Goal: Communication & Community: Connect with others

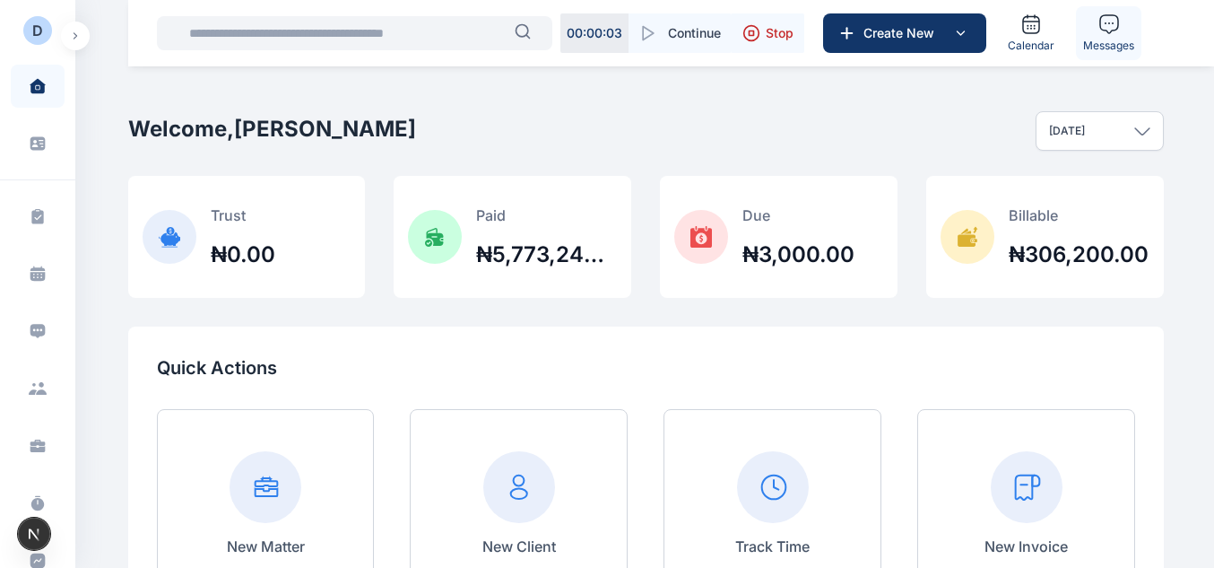
click at [1090, 50] on span "Messages" at bounding box center [1108, 46] width 51 height 14
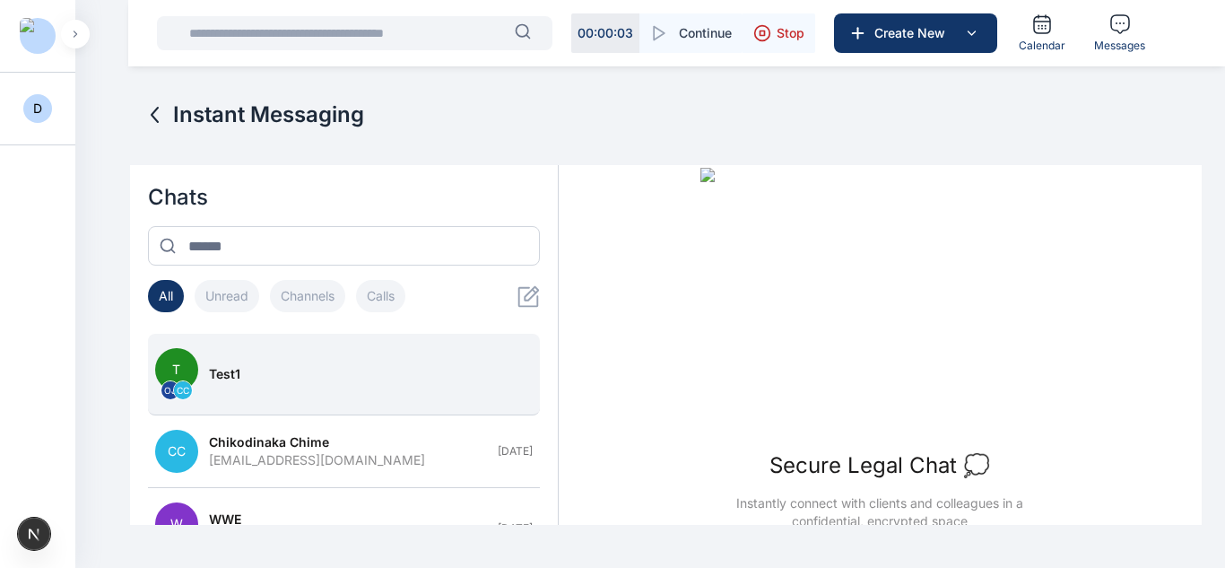
click at [330, 381] on div "test1" at bounding box center [365, 374] width 313 height 18
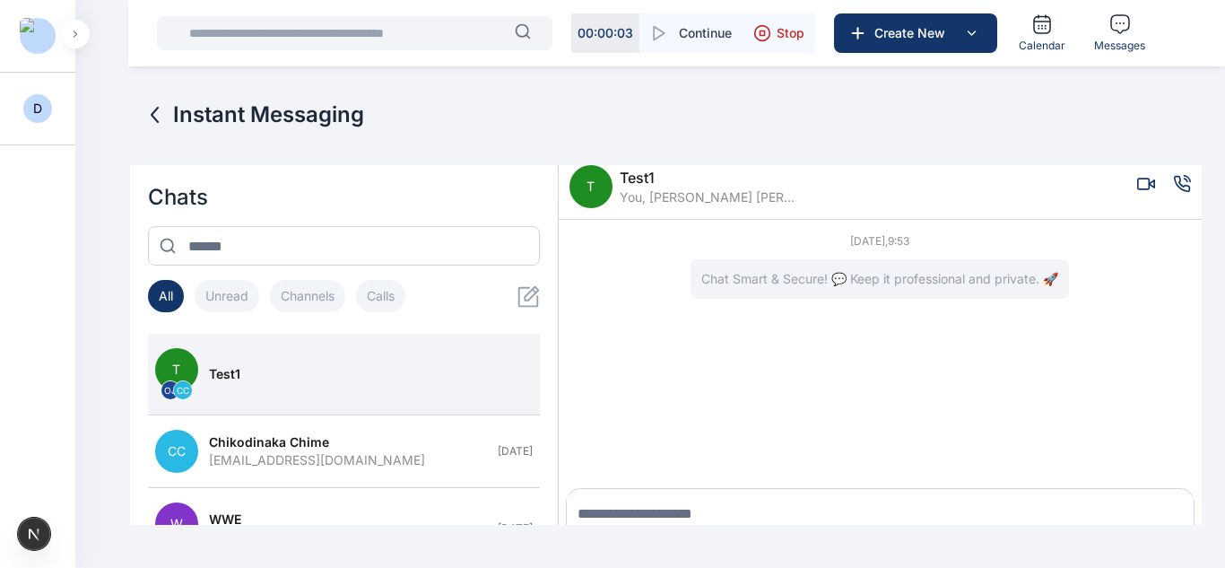
scroll to position [39, 0]
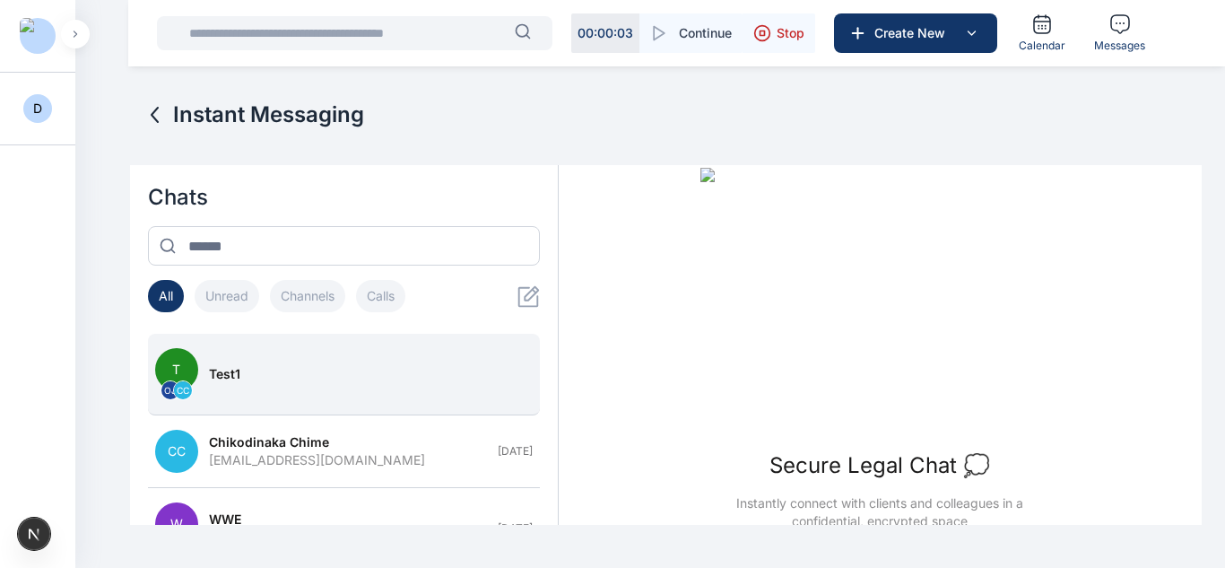
click at [221, 377] on span "test1" at bounding box center [224, 374] width 31 height 18
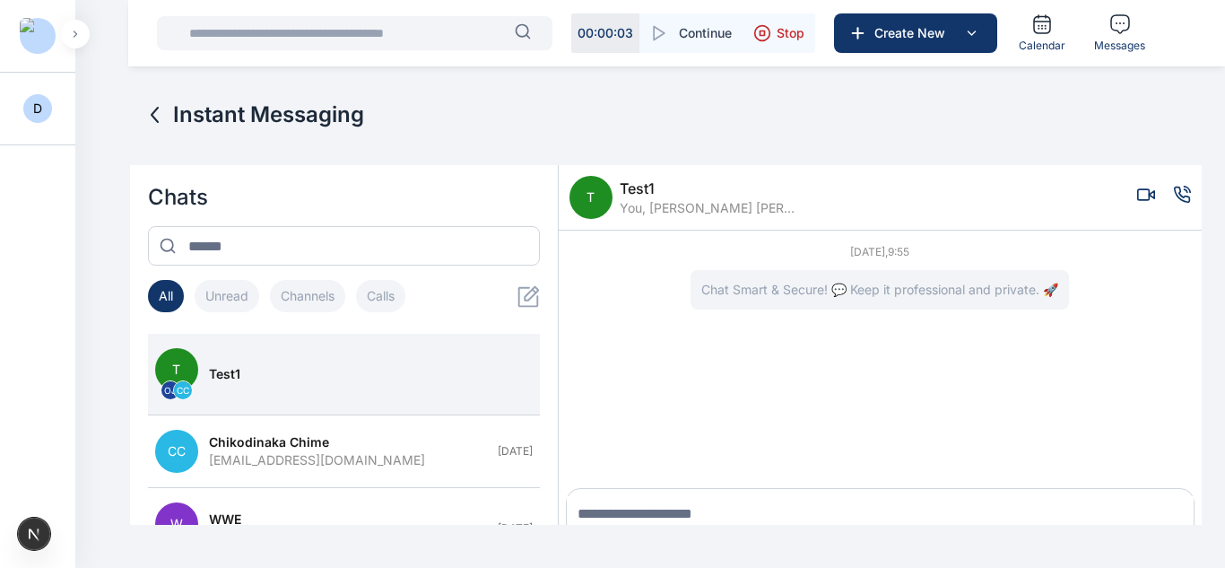
click at [596, 195] on span "T" at bounding box center [590, 197] width 43 height 43
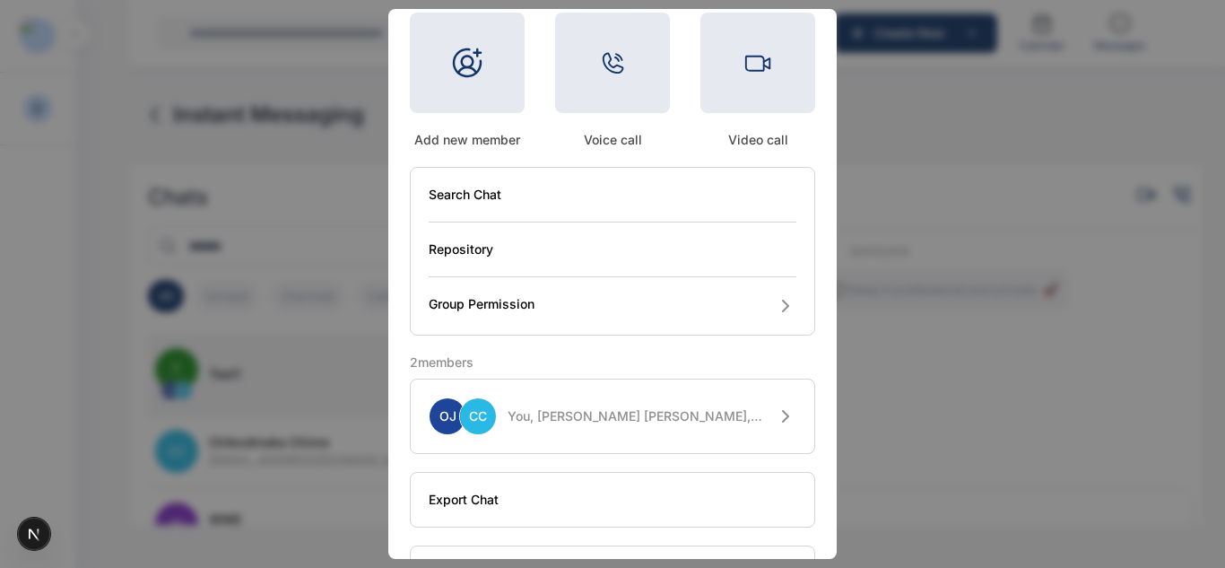
scroll to position [163, 0]
click at [605, 403] on button "OJ CC You, [PERSON_NAME] [PERSON_NAME], Chikodinaka Chime" at bounding box center [612, 414] width 405 height 75
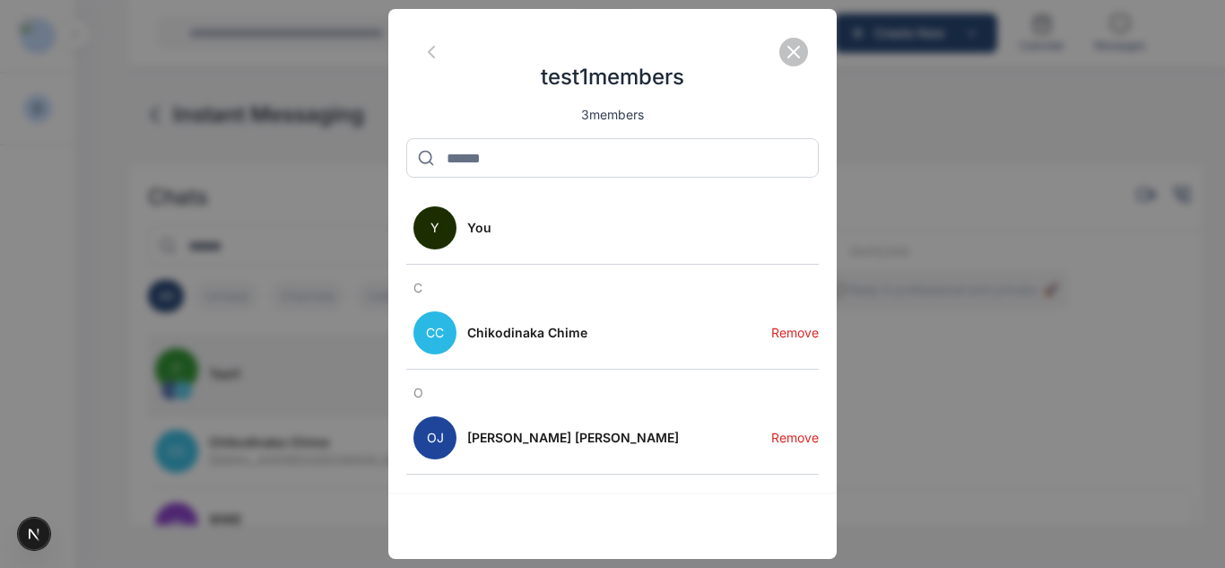
click at [782, 333] on button "Remove" at bounding box center [795, 333] width 48 height 72
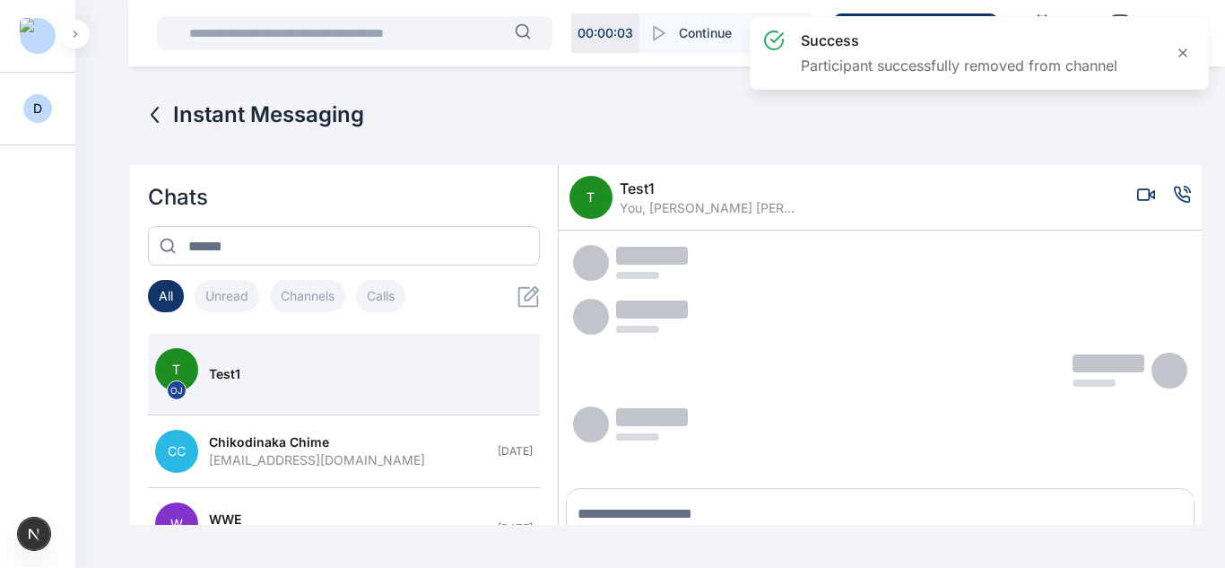
click at [615, 212] on div "T test1 You, [PERSON_NAME] [PERSON_NAME]" at bounding box center [684, 197] width 230 height 43
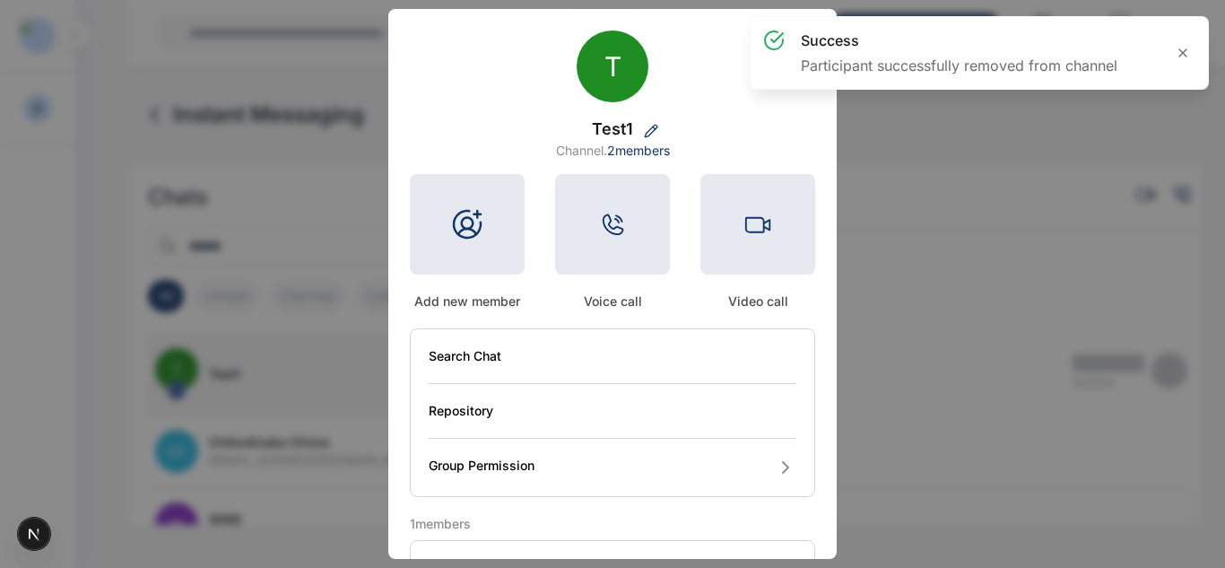
scroll to position [226, 0]
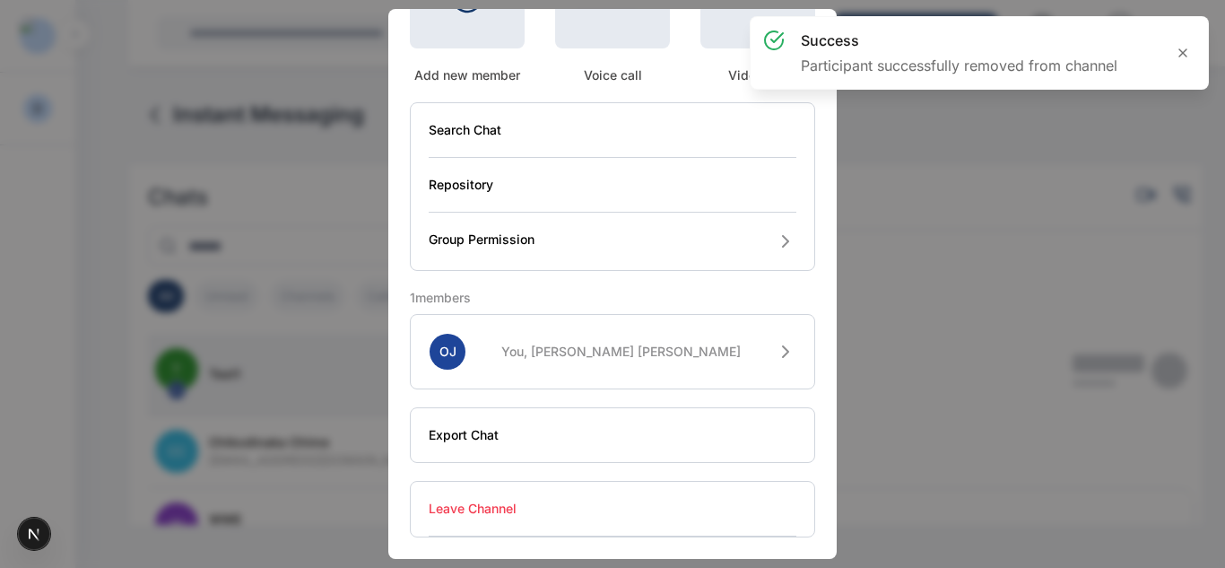
click at [533, 512] on button "Leave Channel" at bounding box center [613, 509] width 368 height 55
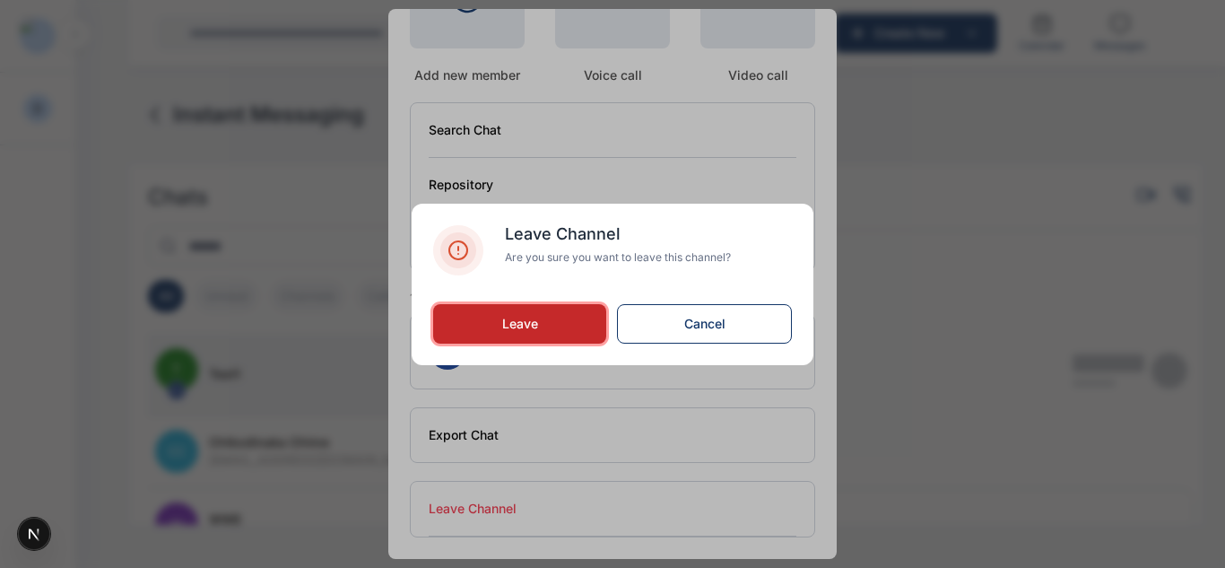
click at [499, 330] on button "Leave" at bounding box center [519, 323] width 173 height 39
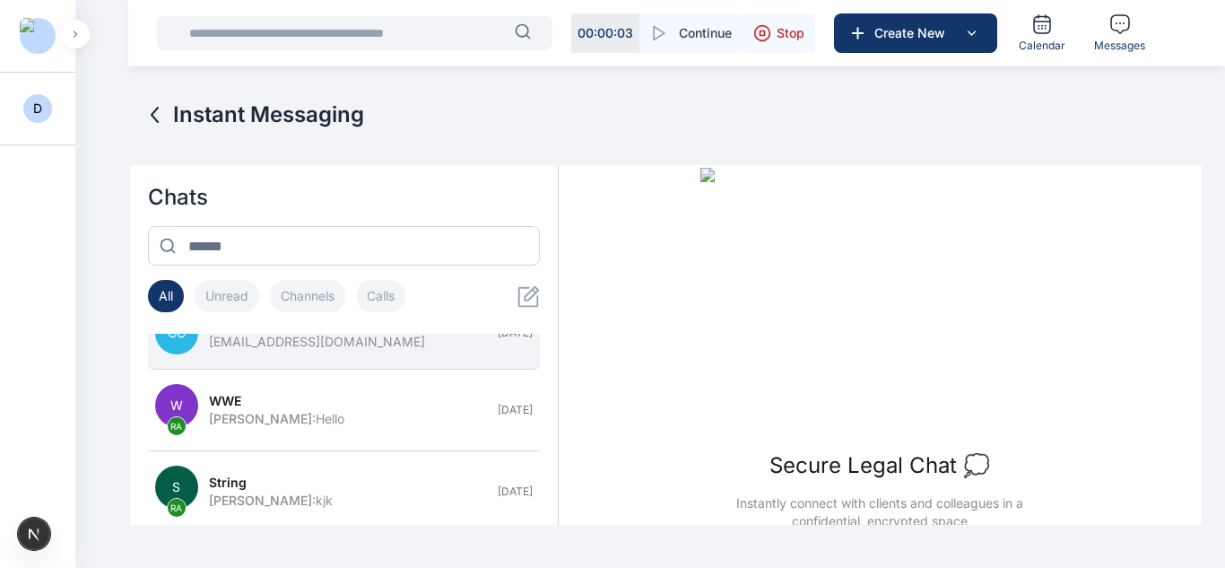
scroll to position [36, 0]
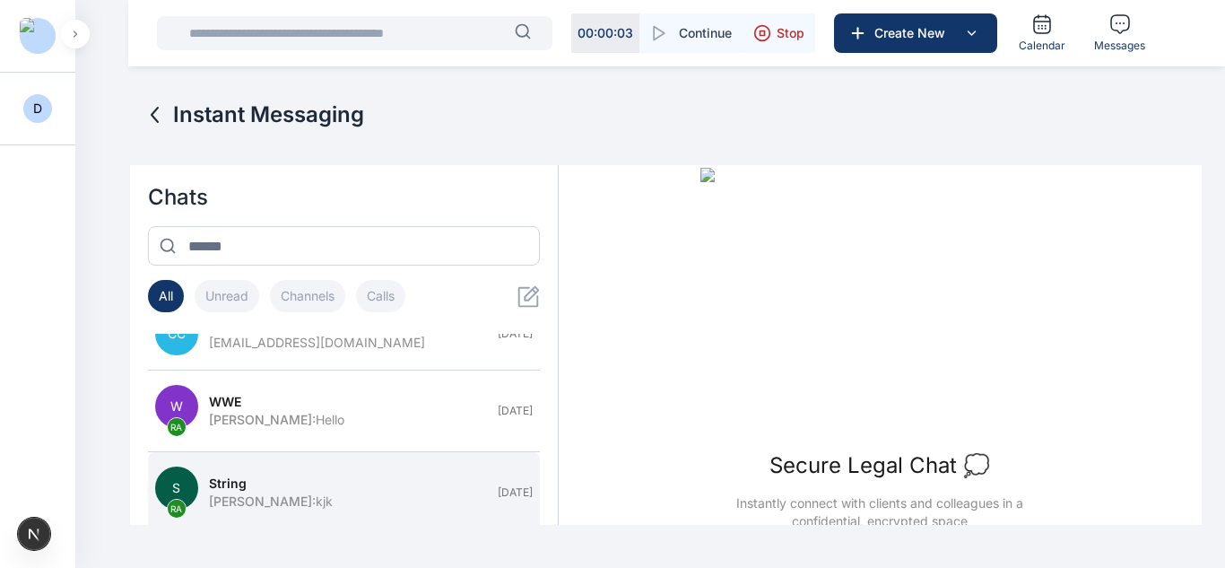
click at [321, 498] on div "[PERSON_NAME] : kjk" at bounding box center [348, 501] width 278 height 18
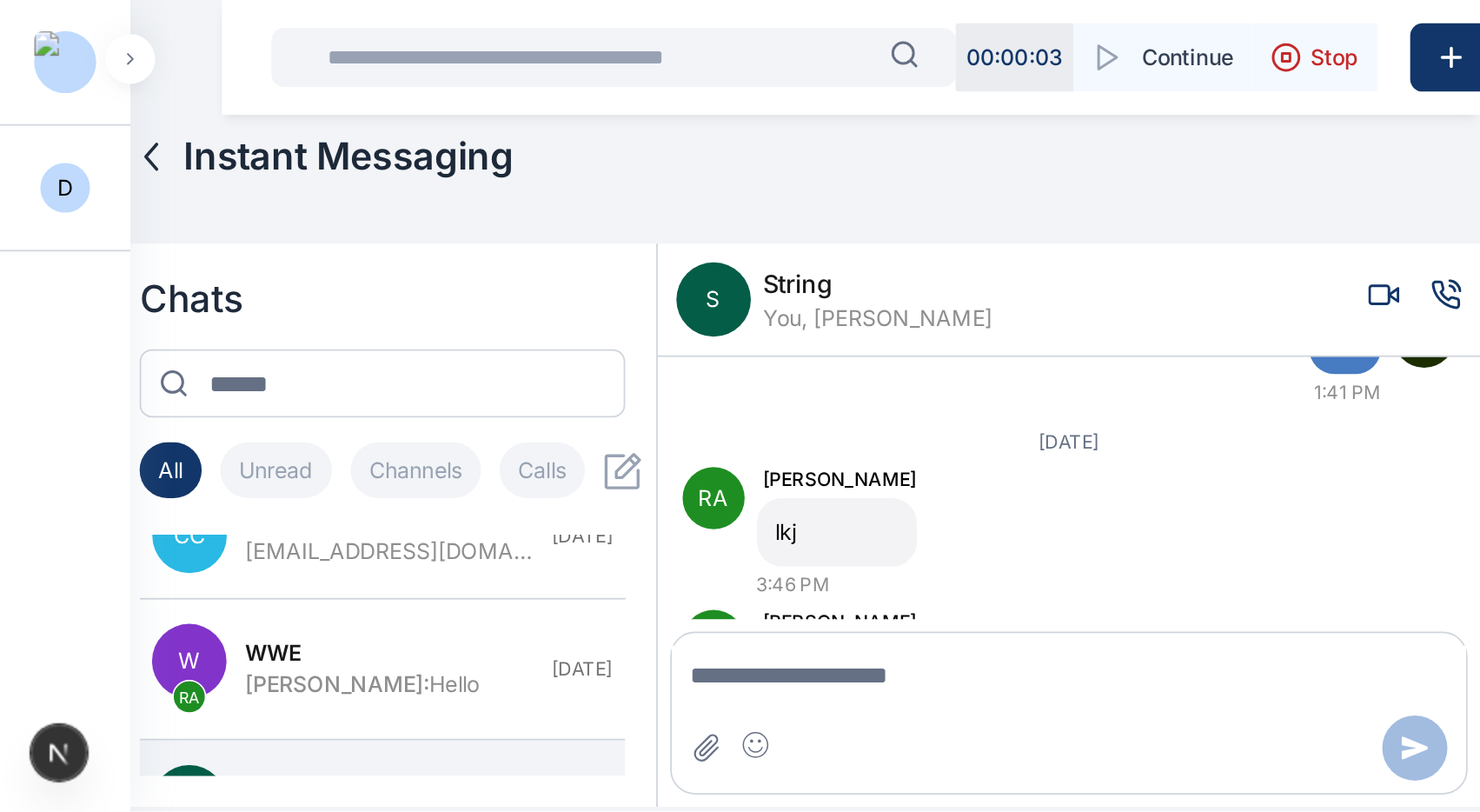
scroll to position [0, 0]
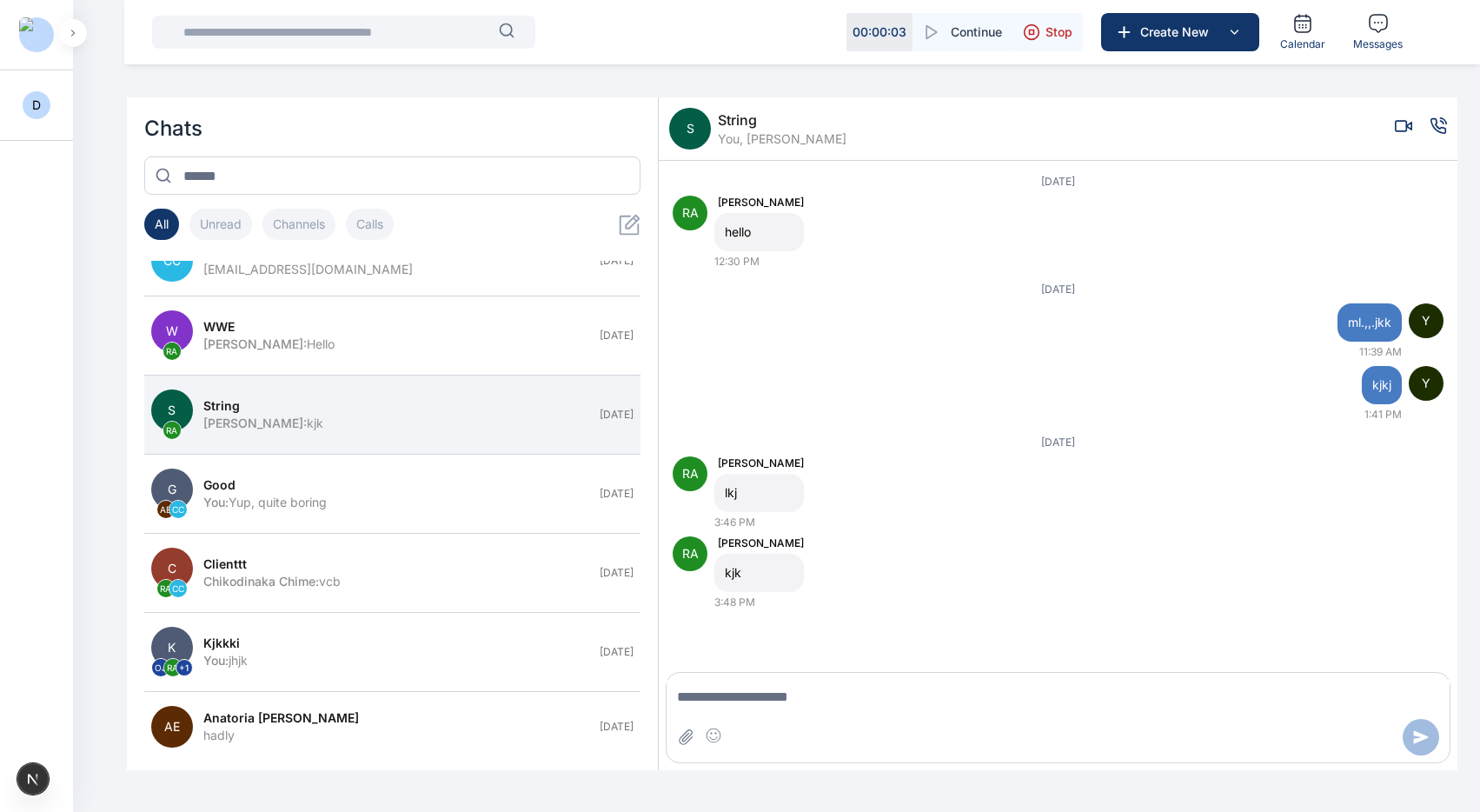
click at [1186, 124] on icon "Voice call" at bounding box center [1438, 126] width 17 height 17
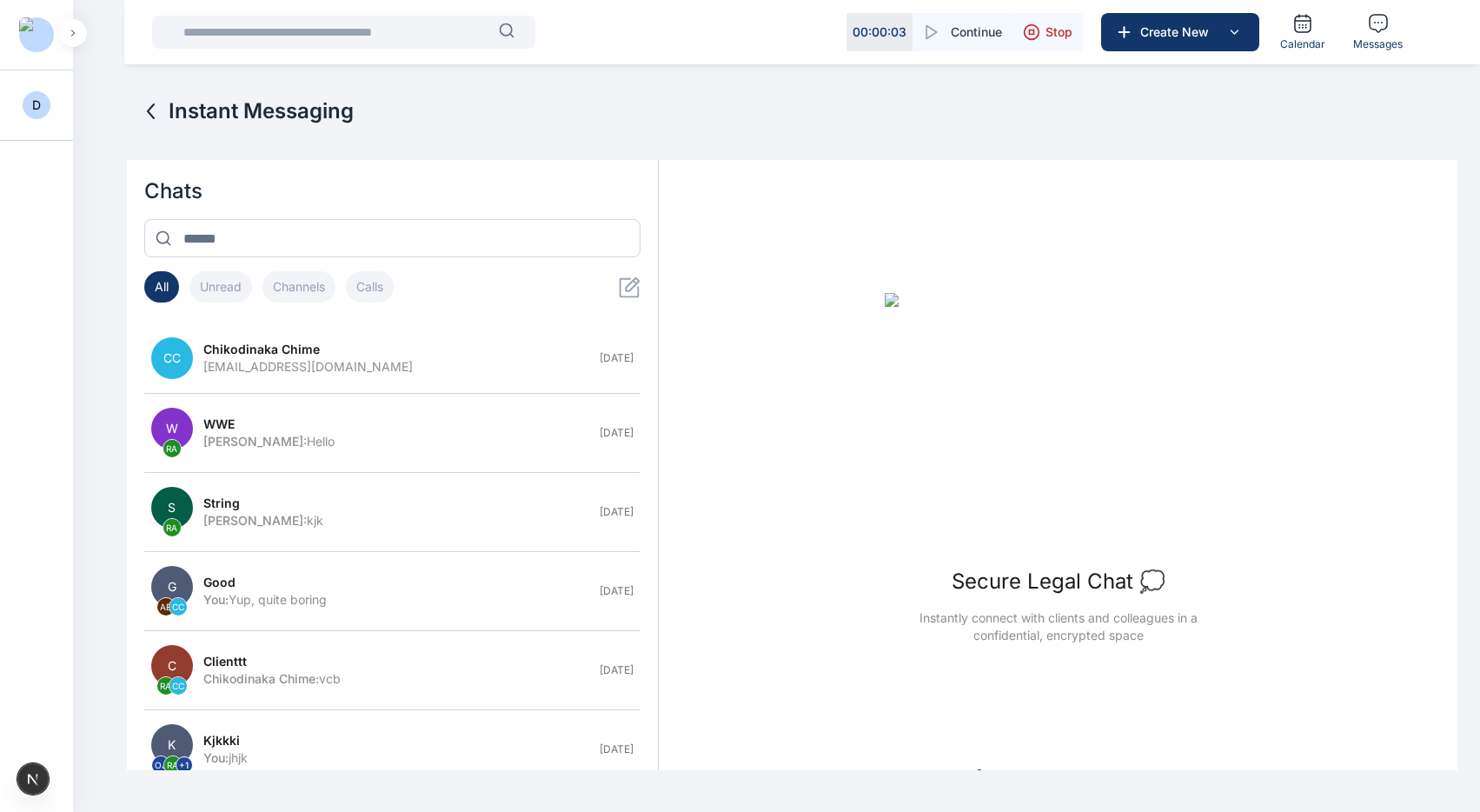
click at [375, 523] on div "[PERSON_NAME] : kjk" at bounding box center [396, 520] width 387 height 17
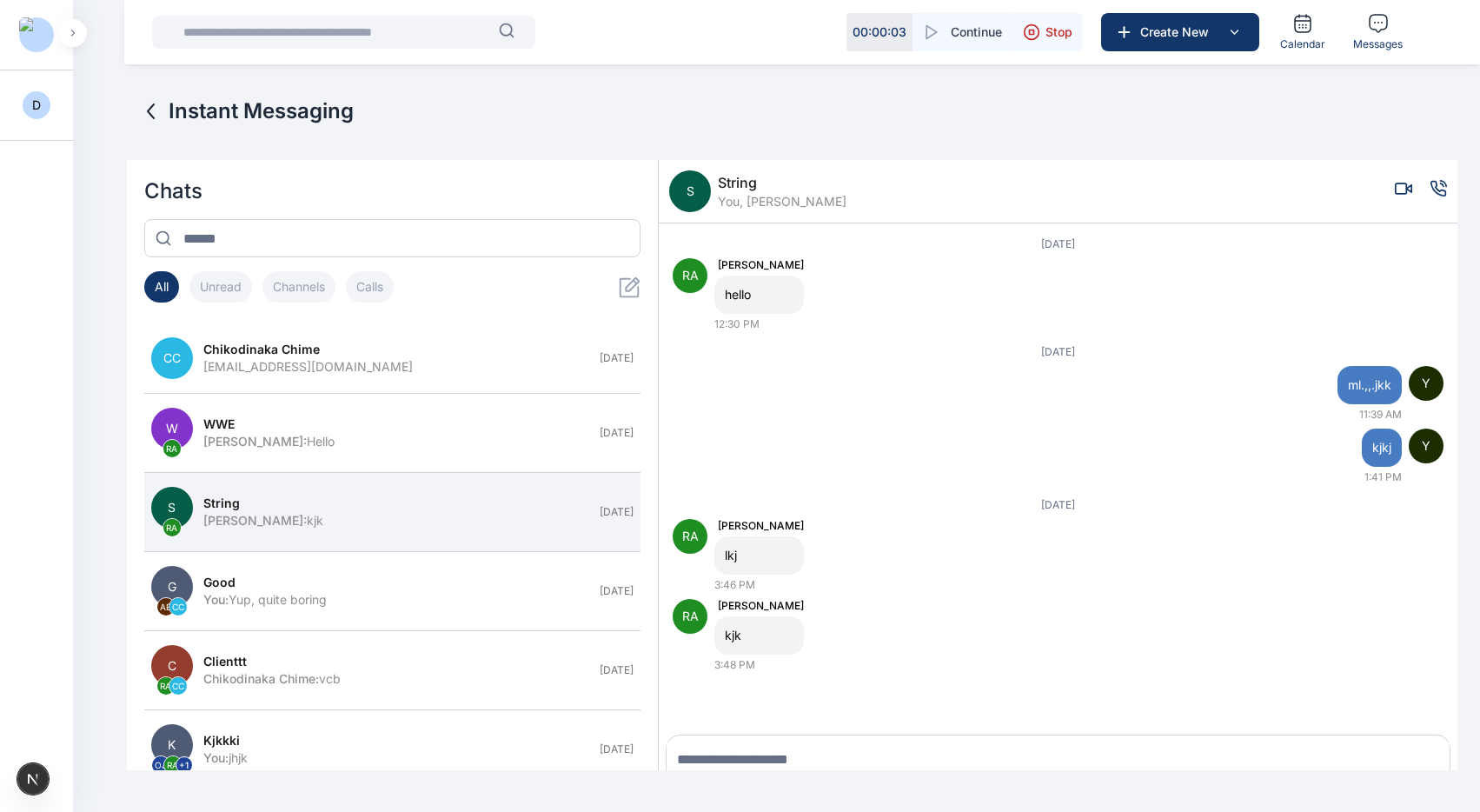
click at [207, 503] on span "string" at bounding box center [222, 503] width 37 height 17
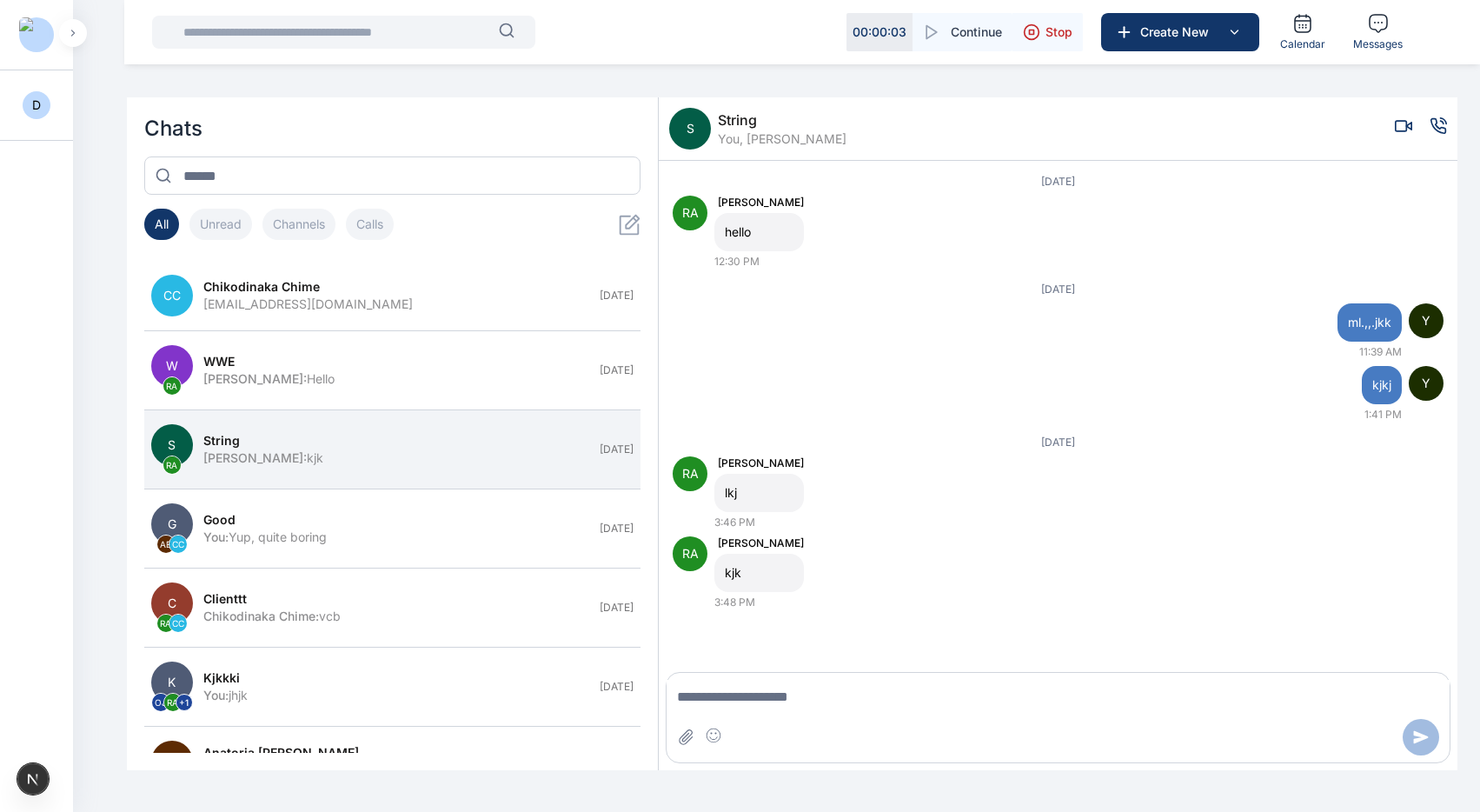
click at [1186, 132] on icon "Voice call" at bounding box center [1438, 125] width 15 height 15
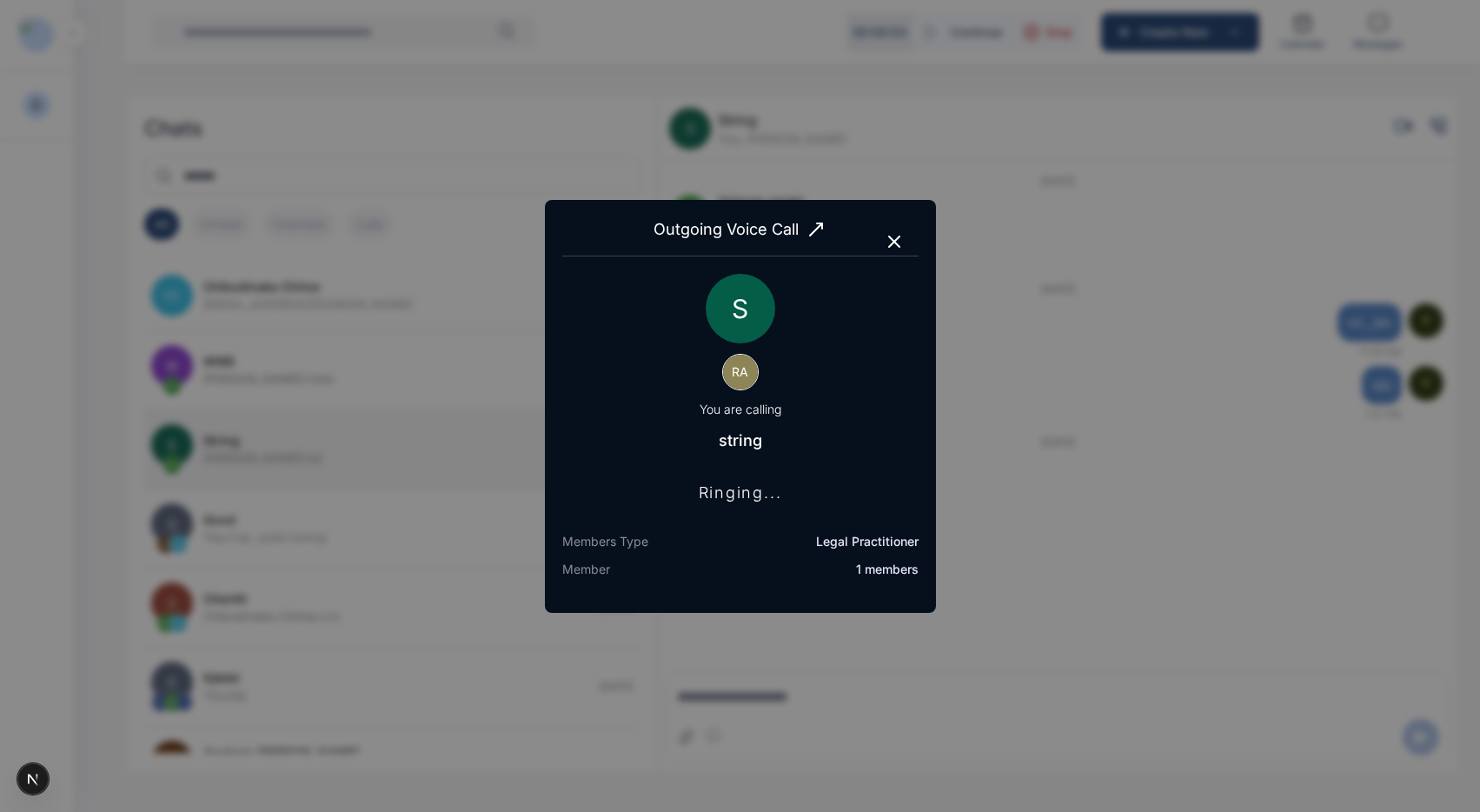
click at [895, 240] on icon "button" at bounding box center [894, 241] width 11 height 11
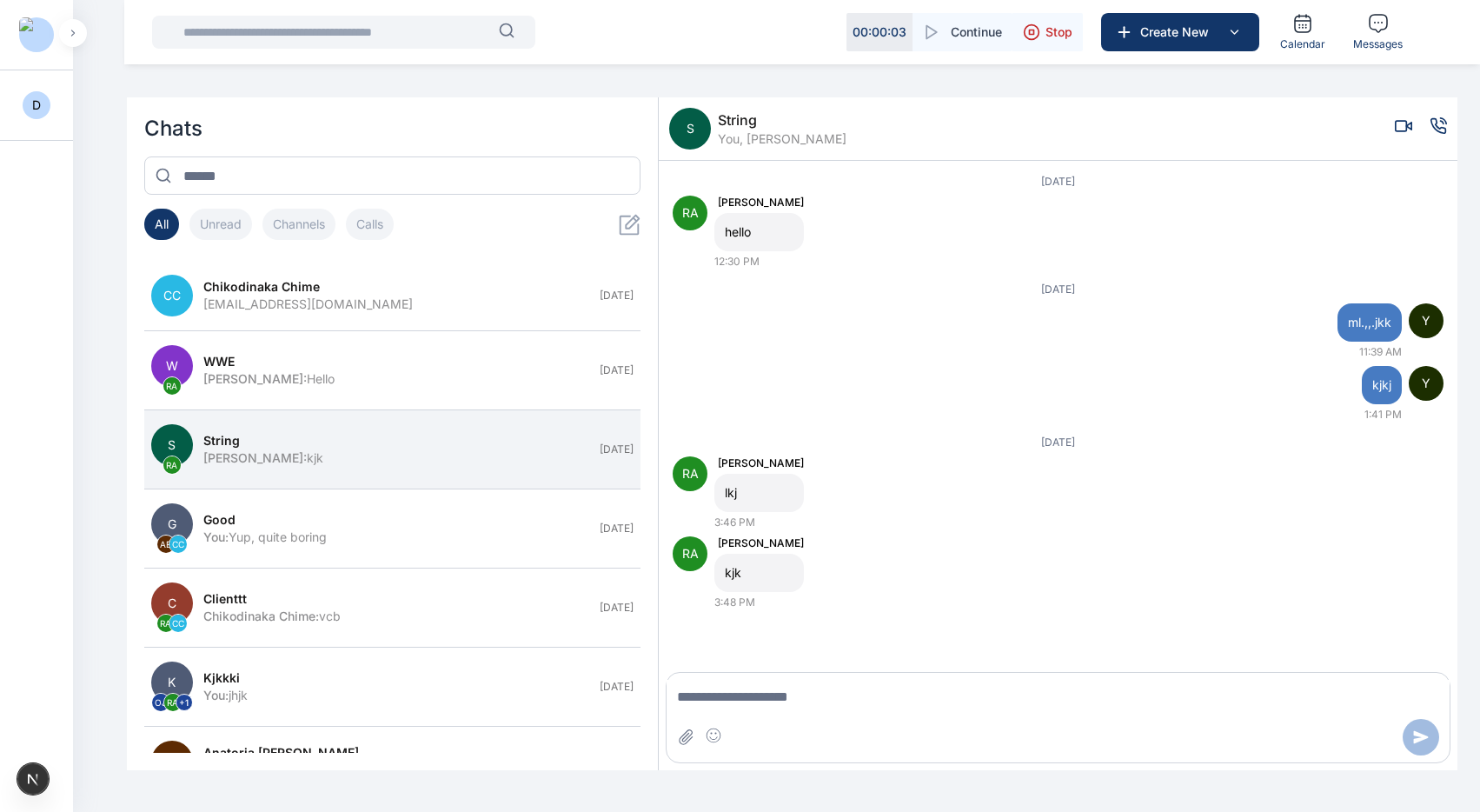
click at [326, 517] on div "good" at bounding box center [396, 519] width 387 height 17
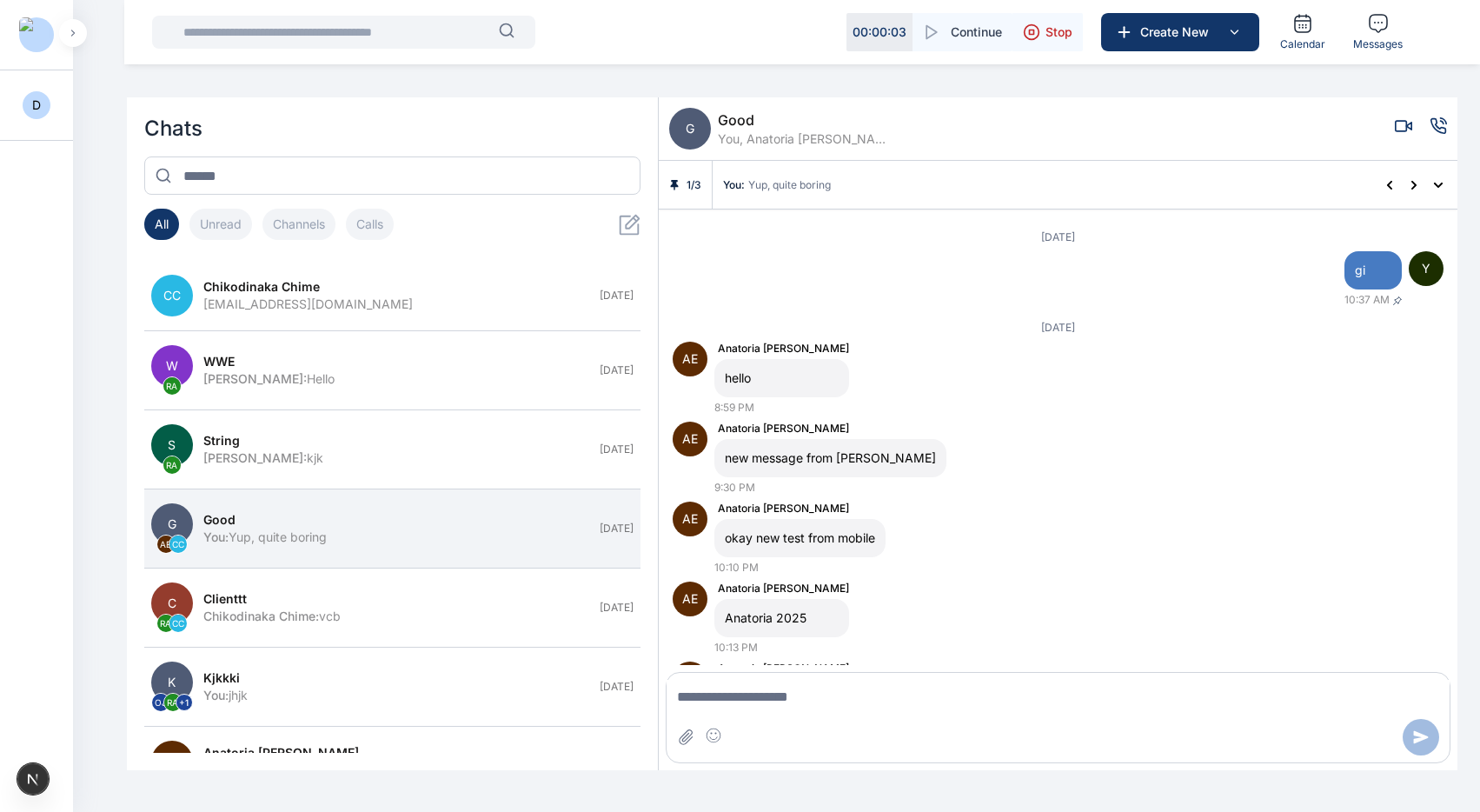
scroll to position [267, 0]
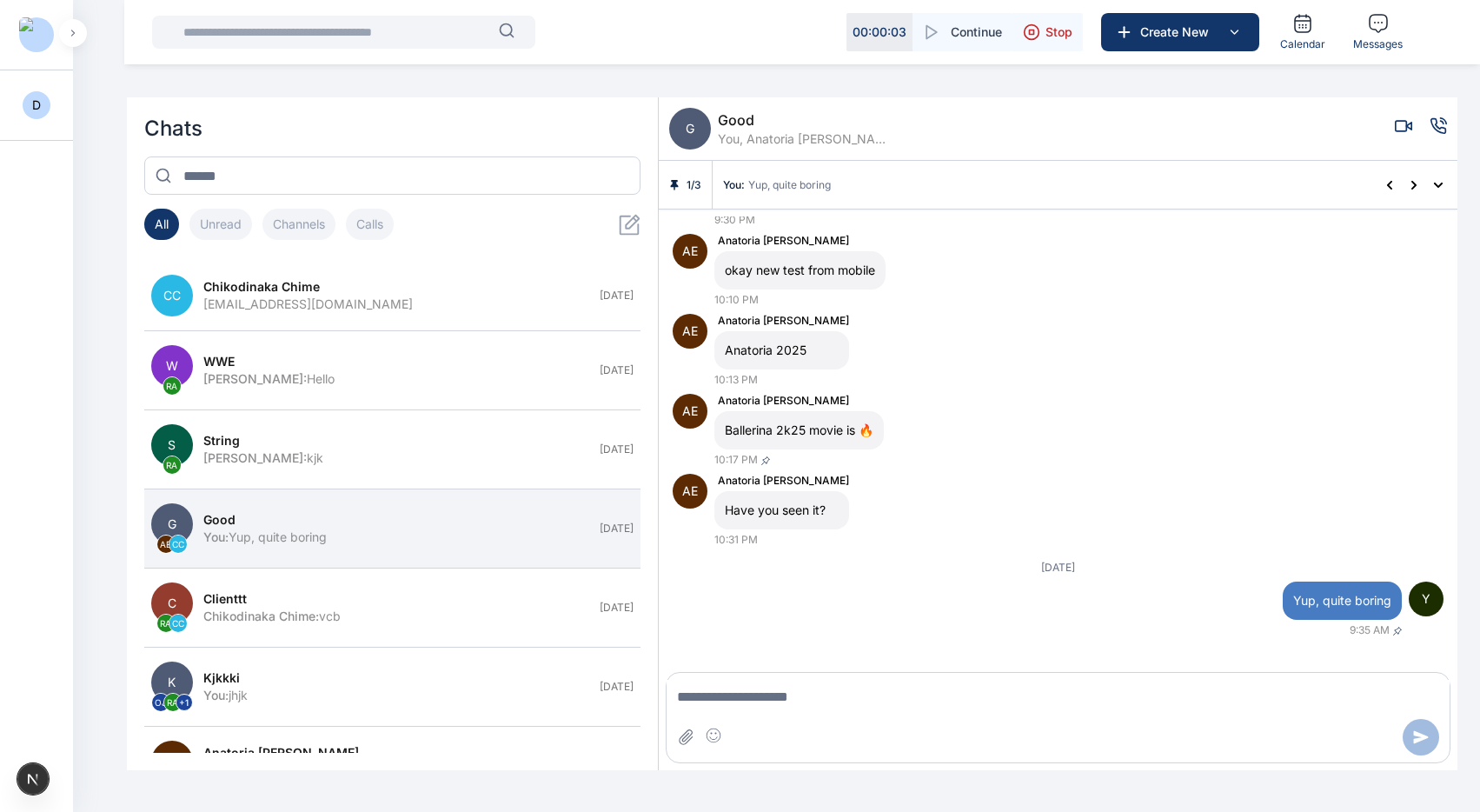
click at [265, 549] on button "C RA CC clienttt Chikodinaka Chime : vcb [DATE]" at bounding box center [393, 608] width 497 height 79
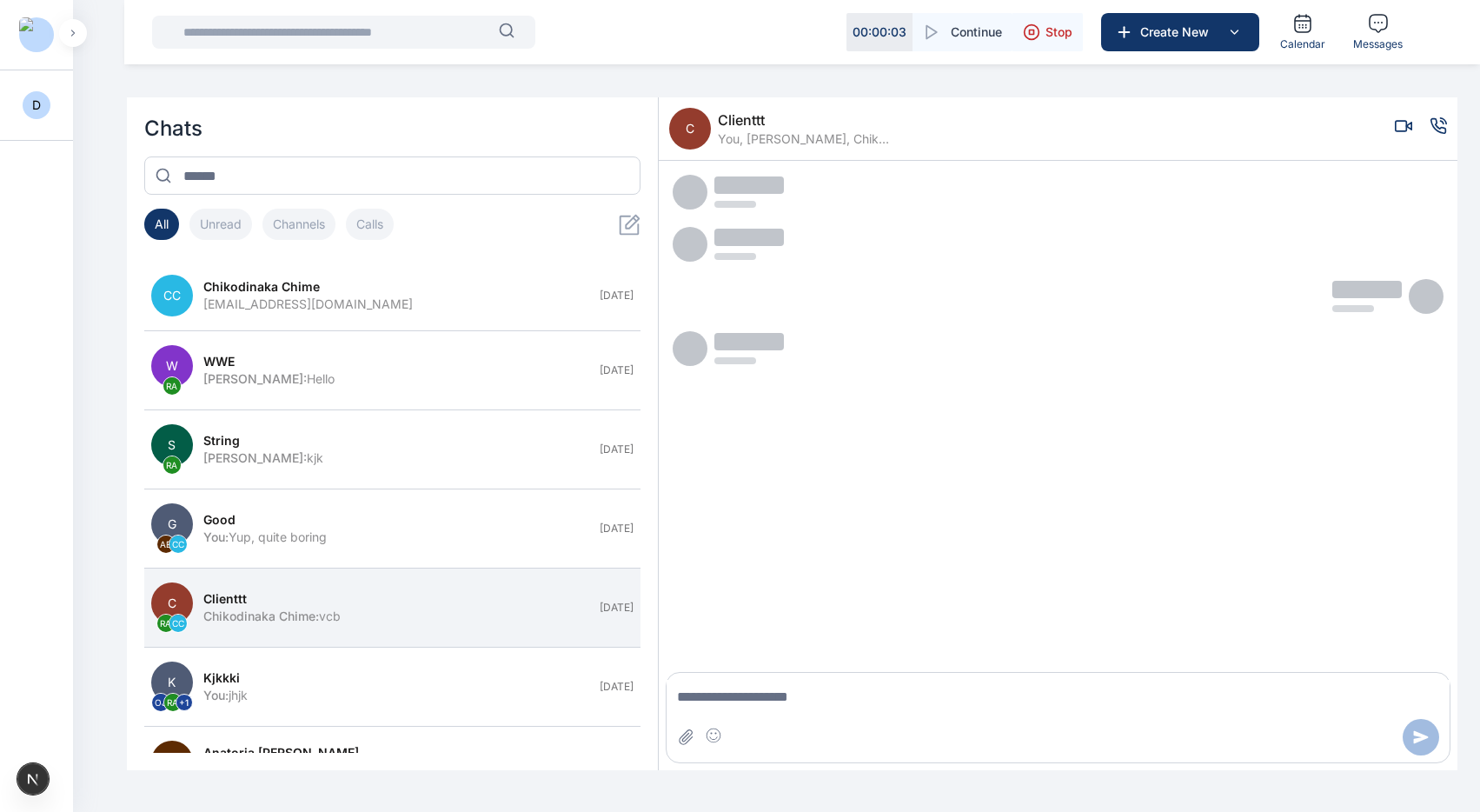
scroll to position [0, 0]
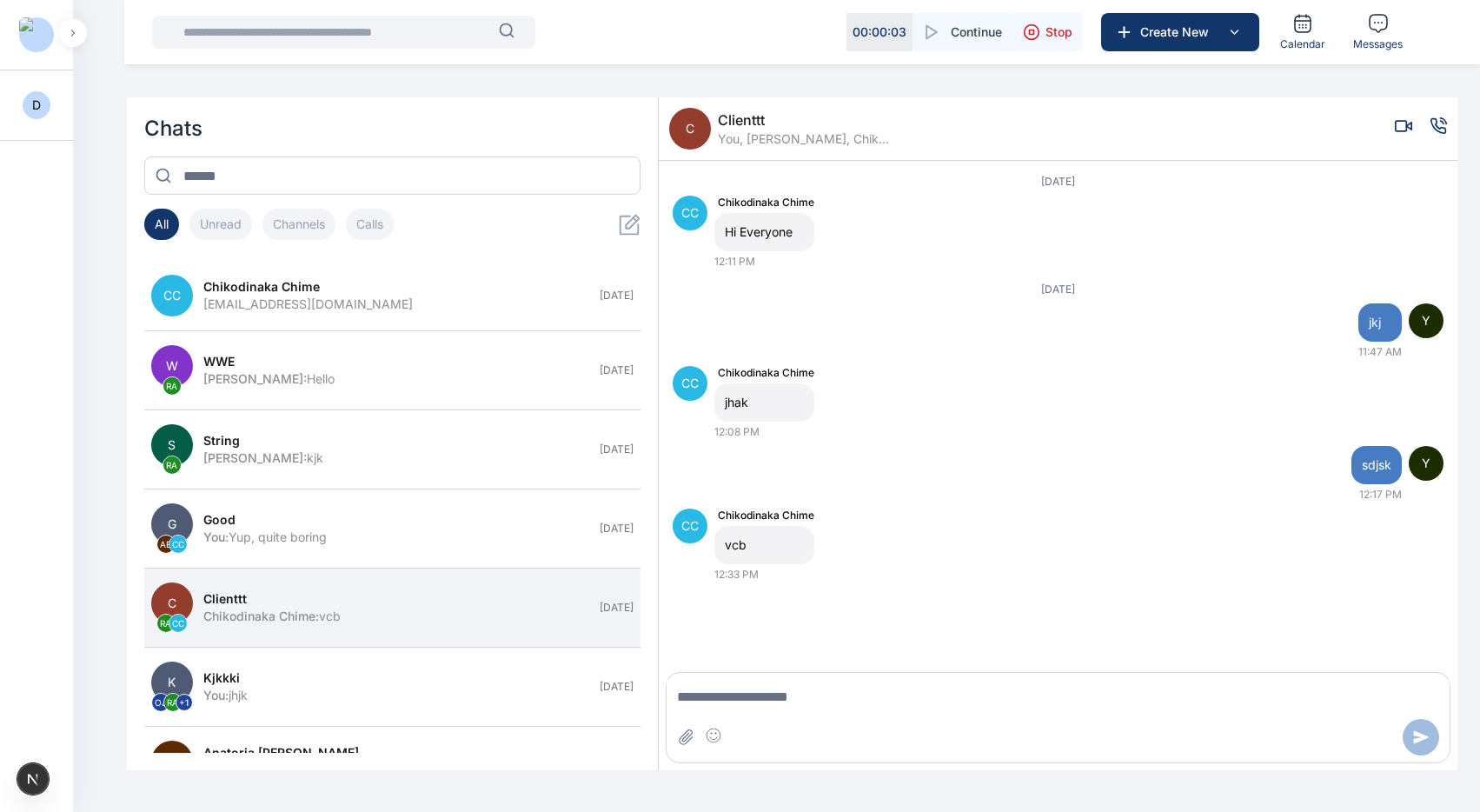
click at [732, 139] on span "You, [PERSON_NAME], Chikodinaka Chime" at bounding box center [804, 140] width 173 height 17
click at [1186, 126] on icon "Voice call" at bounding box center [1438, 126] width 17 height 17
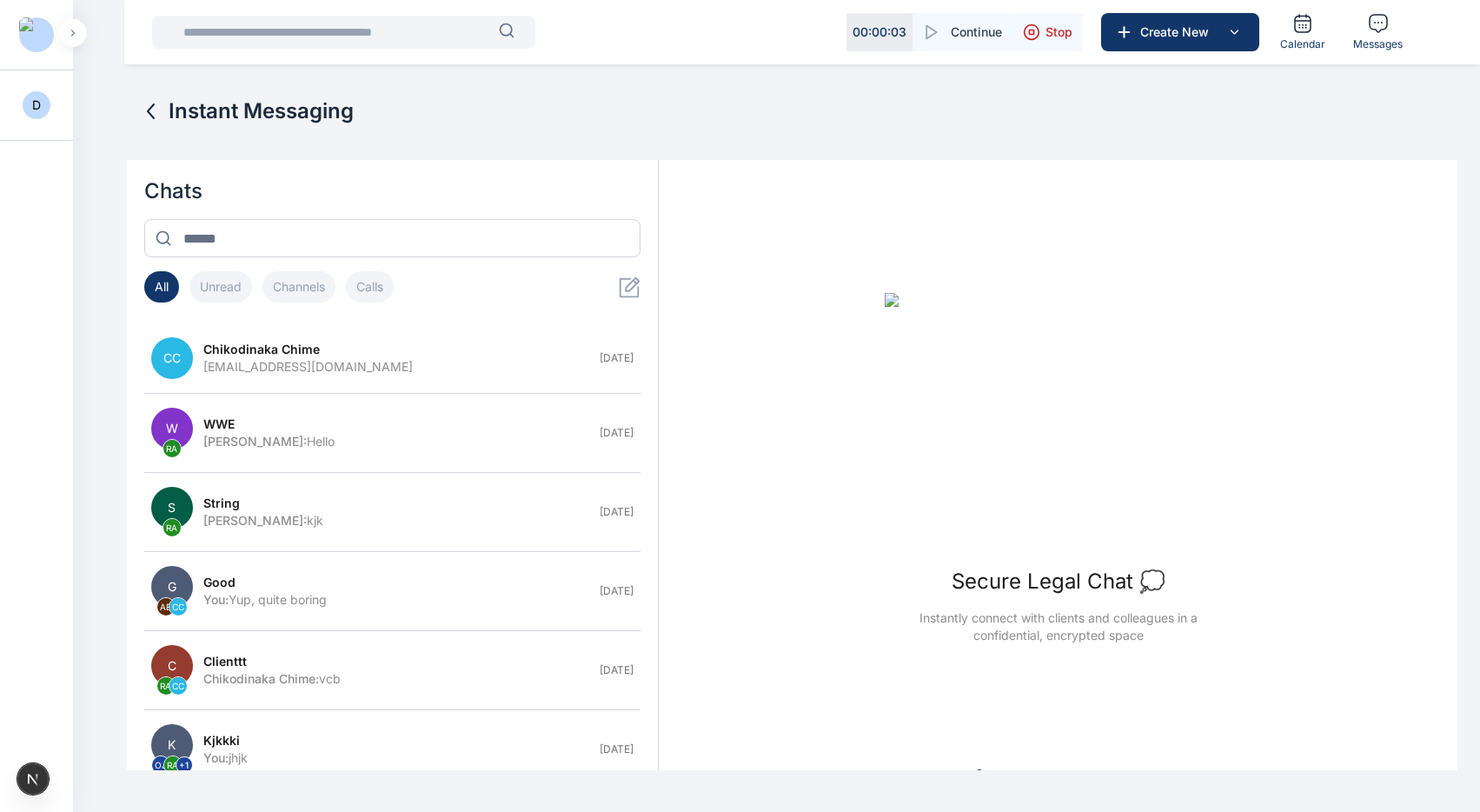
click at [344, 431] on div "WWE" at bounding box center [396, 424] width 387 height 17
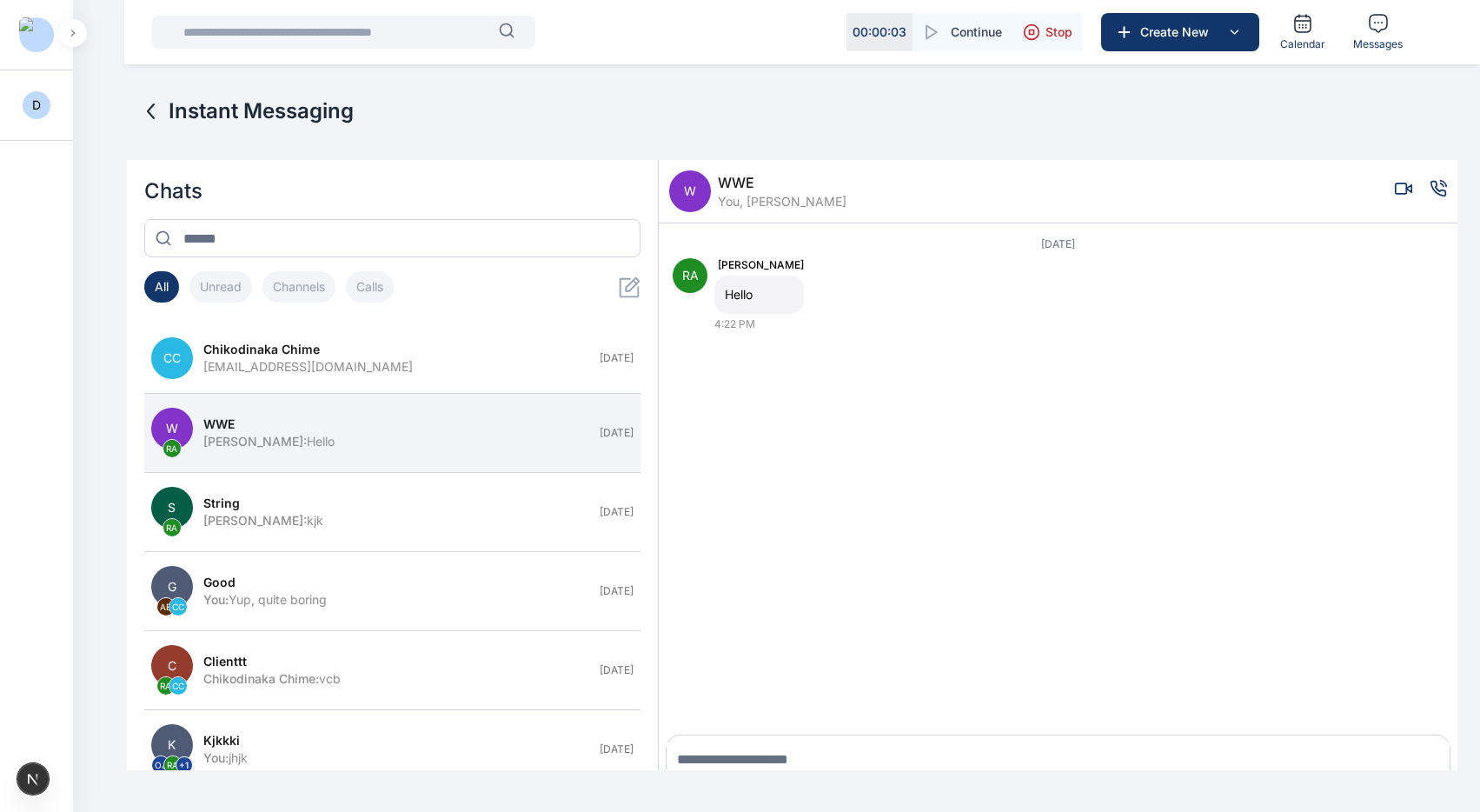
scroll to position [63, 0]
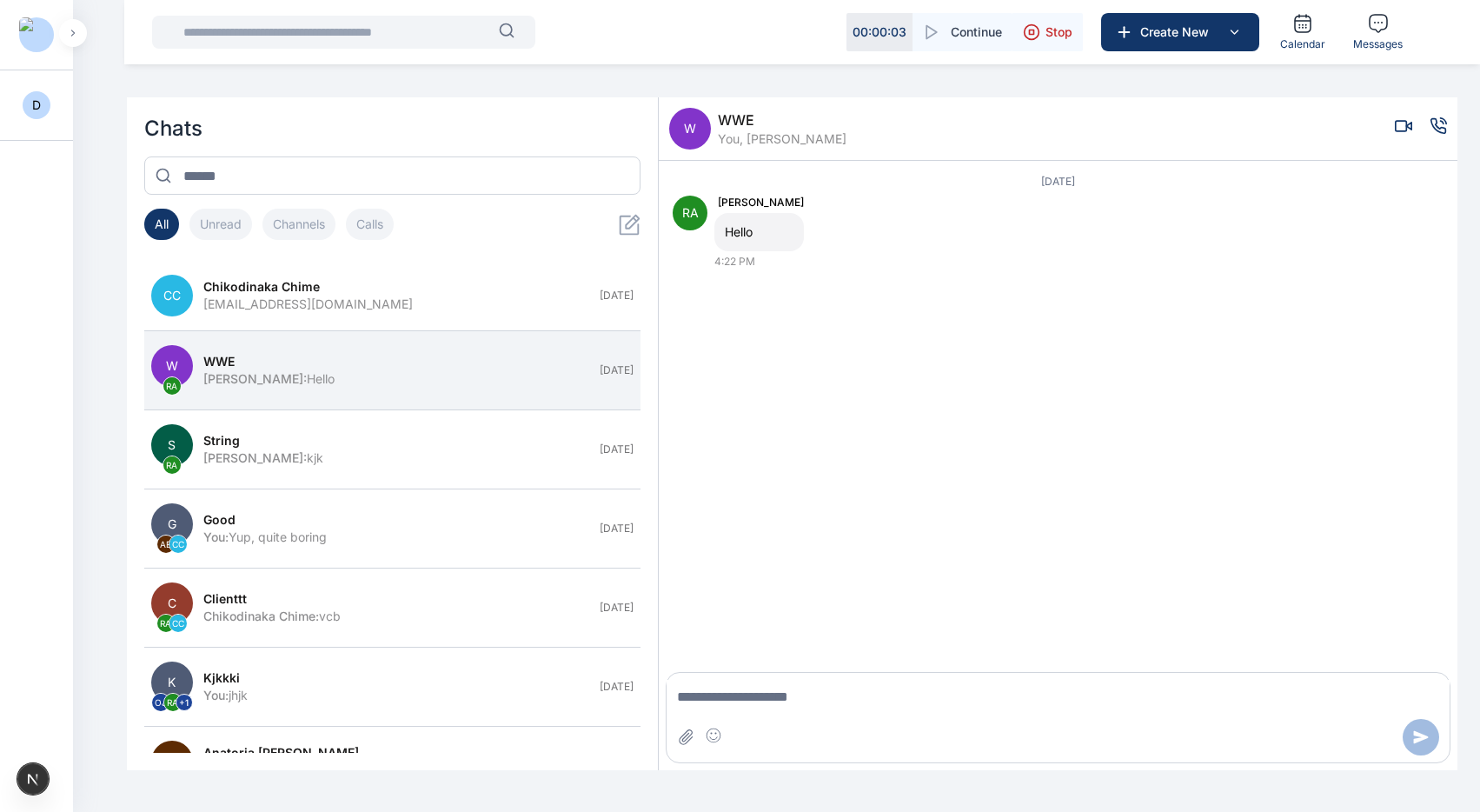
click at [689, 137] on span "W" at bounding box center [689, 128] width 42 height 42
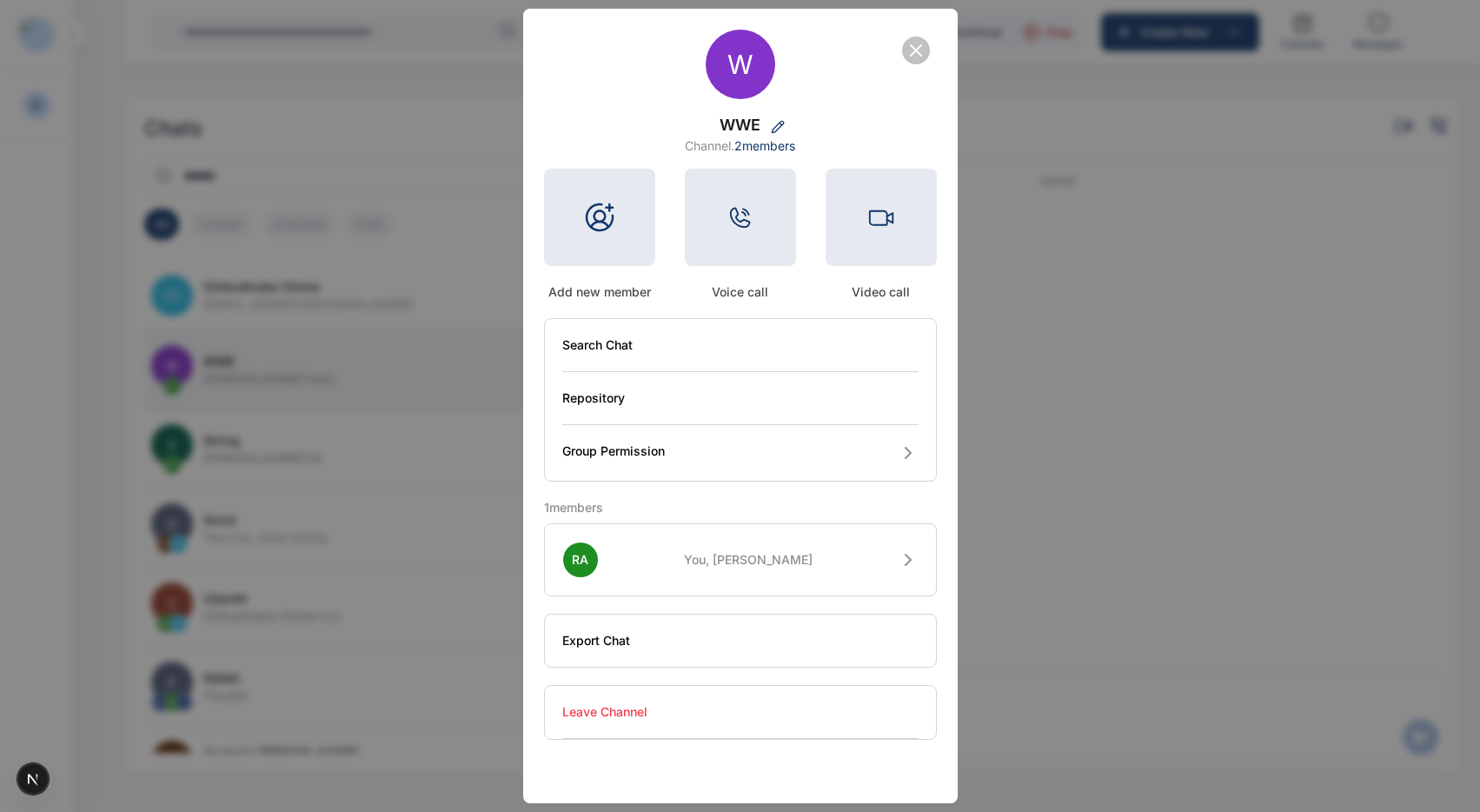
click at [736, 196] on div at bounding box center [740, 217] width 111 height 97
click at [915, 50] on icon "button" at bounding box center [916, 50] width 11 height 11
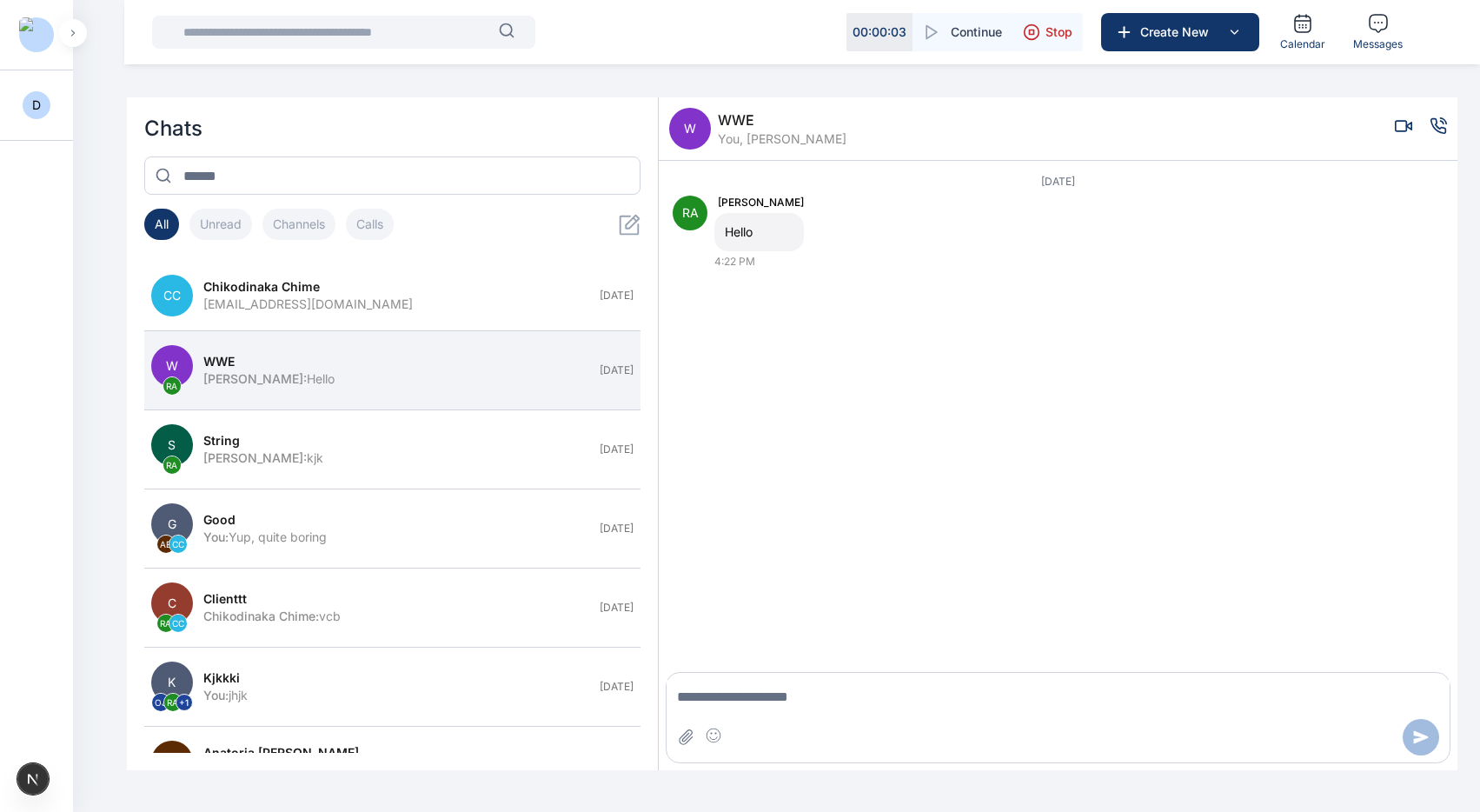
click at [1186, 128] on icon "Voice call" at bounding box center [1438, 125] width 15 height 15
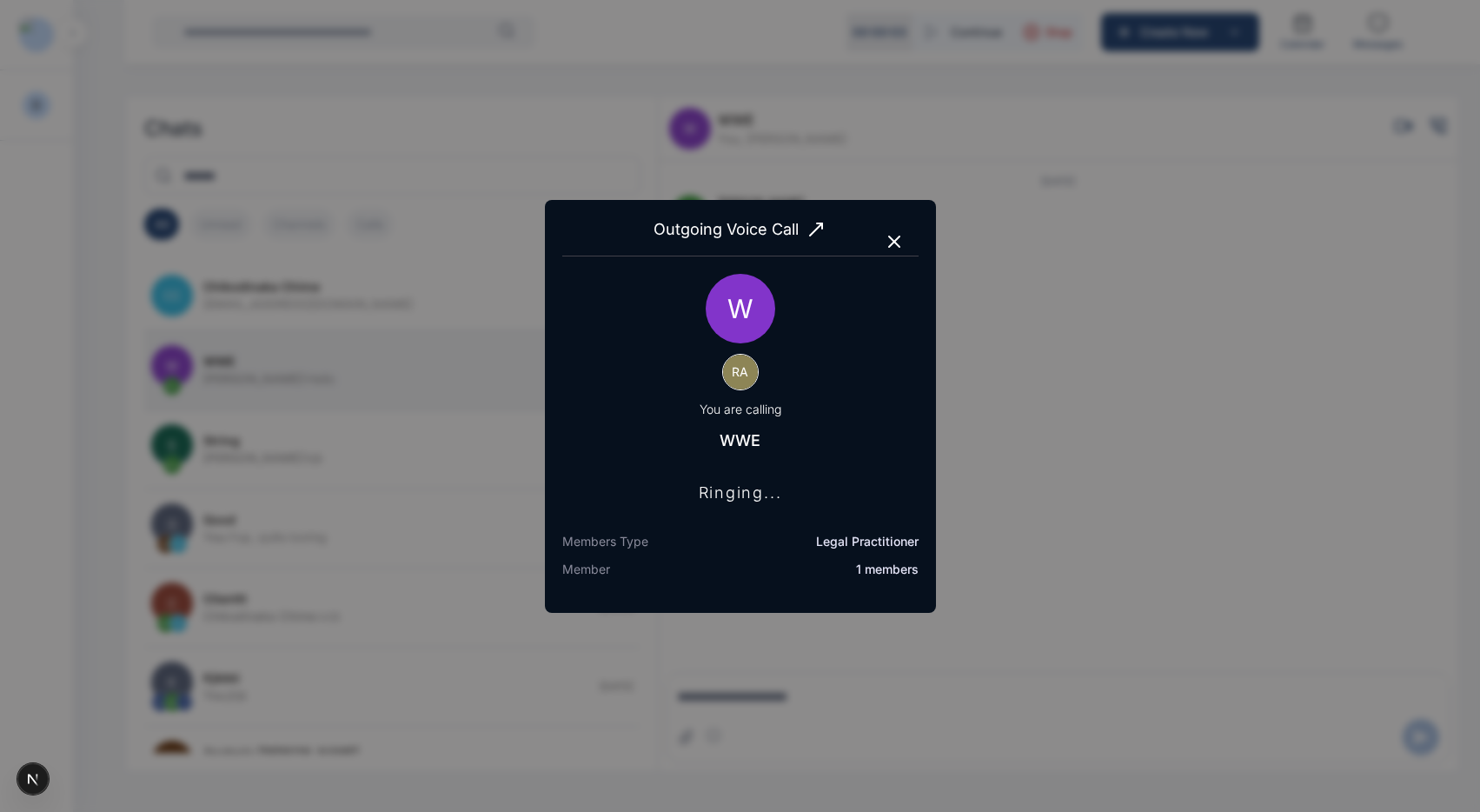
click at [893, 247] on icon "button" at bounding box center [895, 242] width 21 height 21
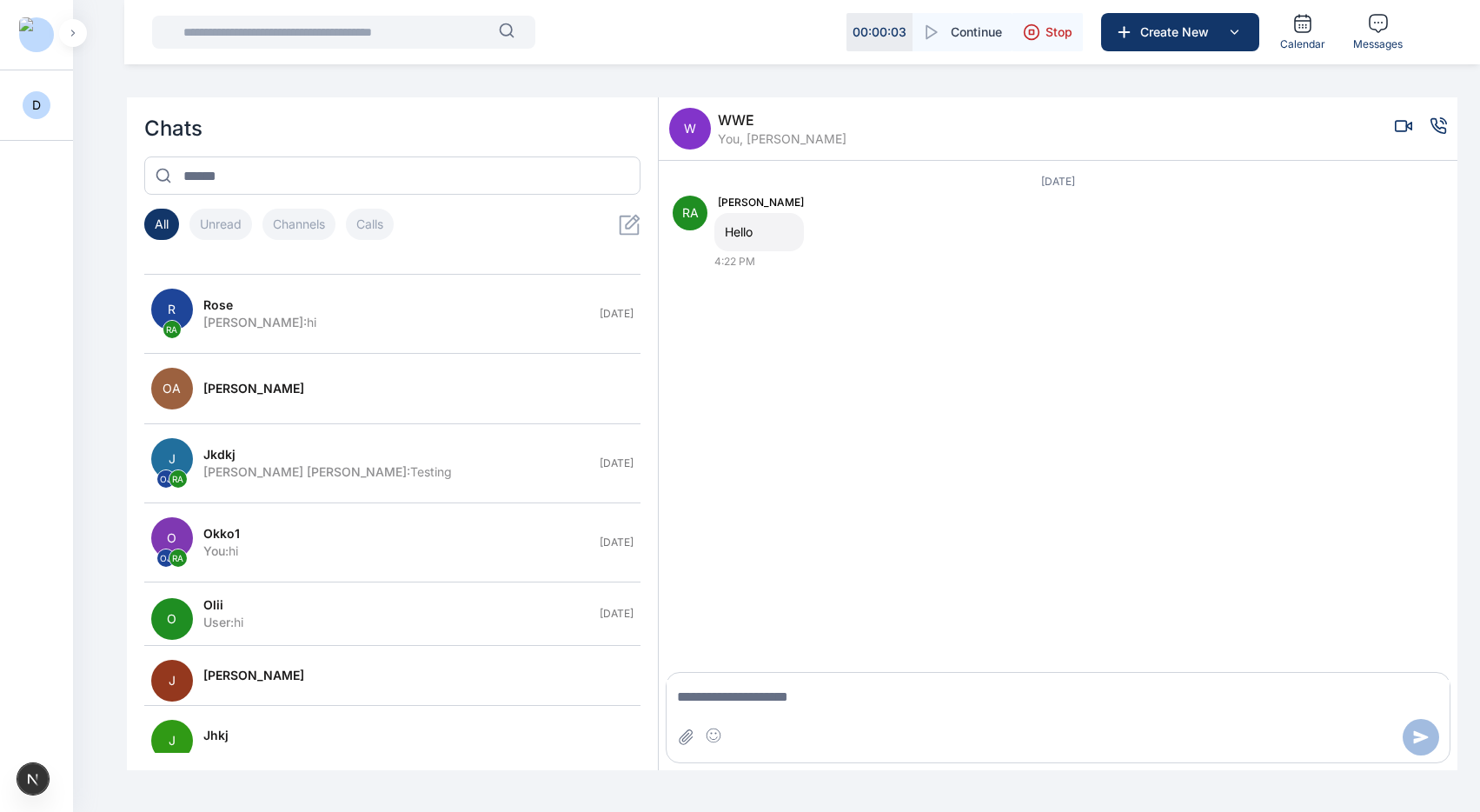
scroll to position [703, 0]
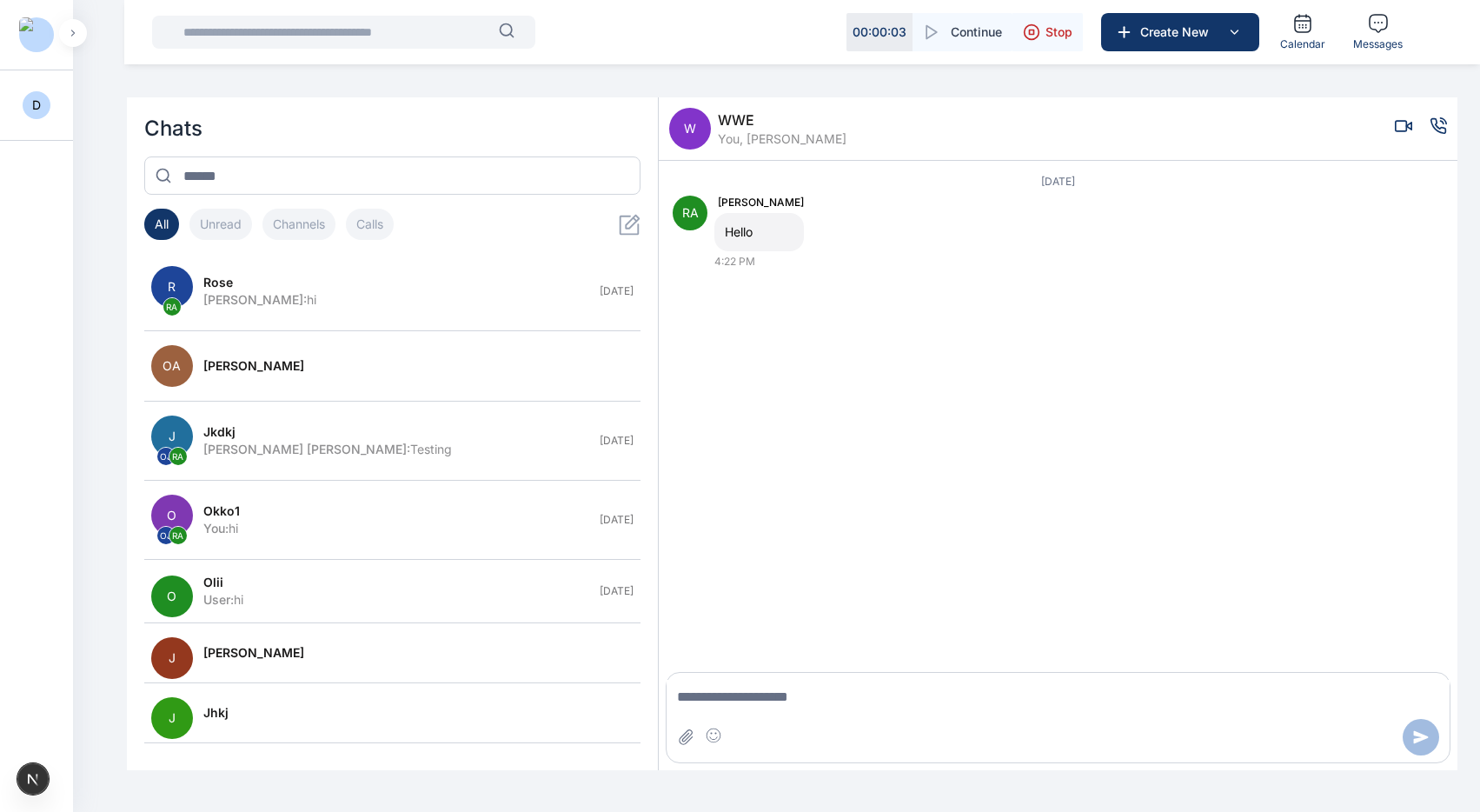
click at [273, 460] on button "J OJ RA jkdkj [PERSON_NAME] [PERSON_NAME] : Testing [DATE]" at bounding box center [393, 441] width 497 height 79
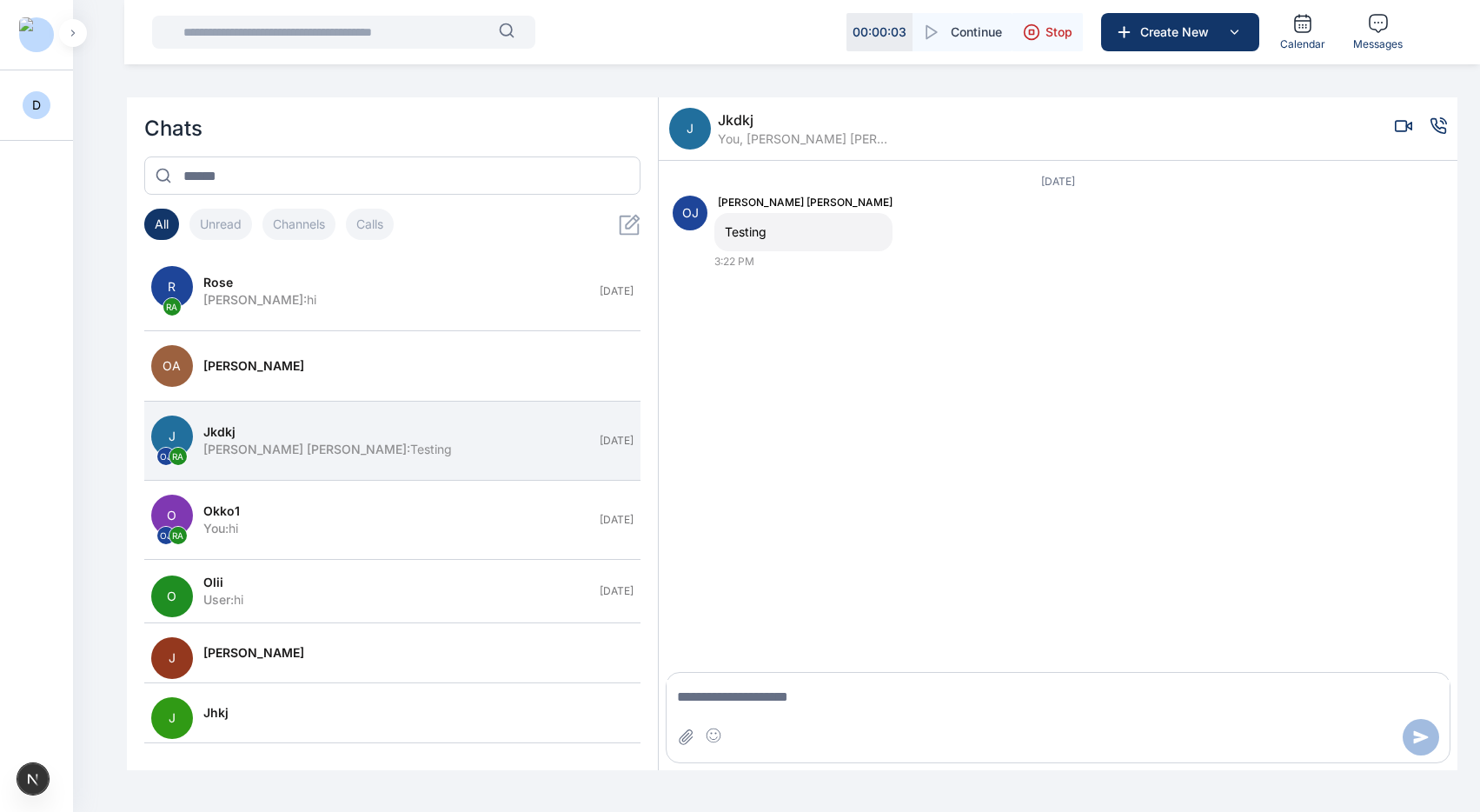
click at [1186, 126] on icon "Voice call" at bounding box center [1438, 126] width 17 height 17
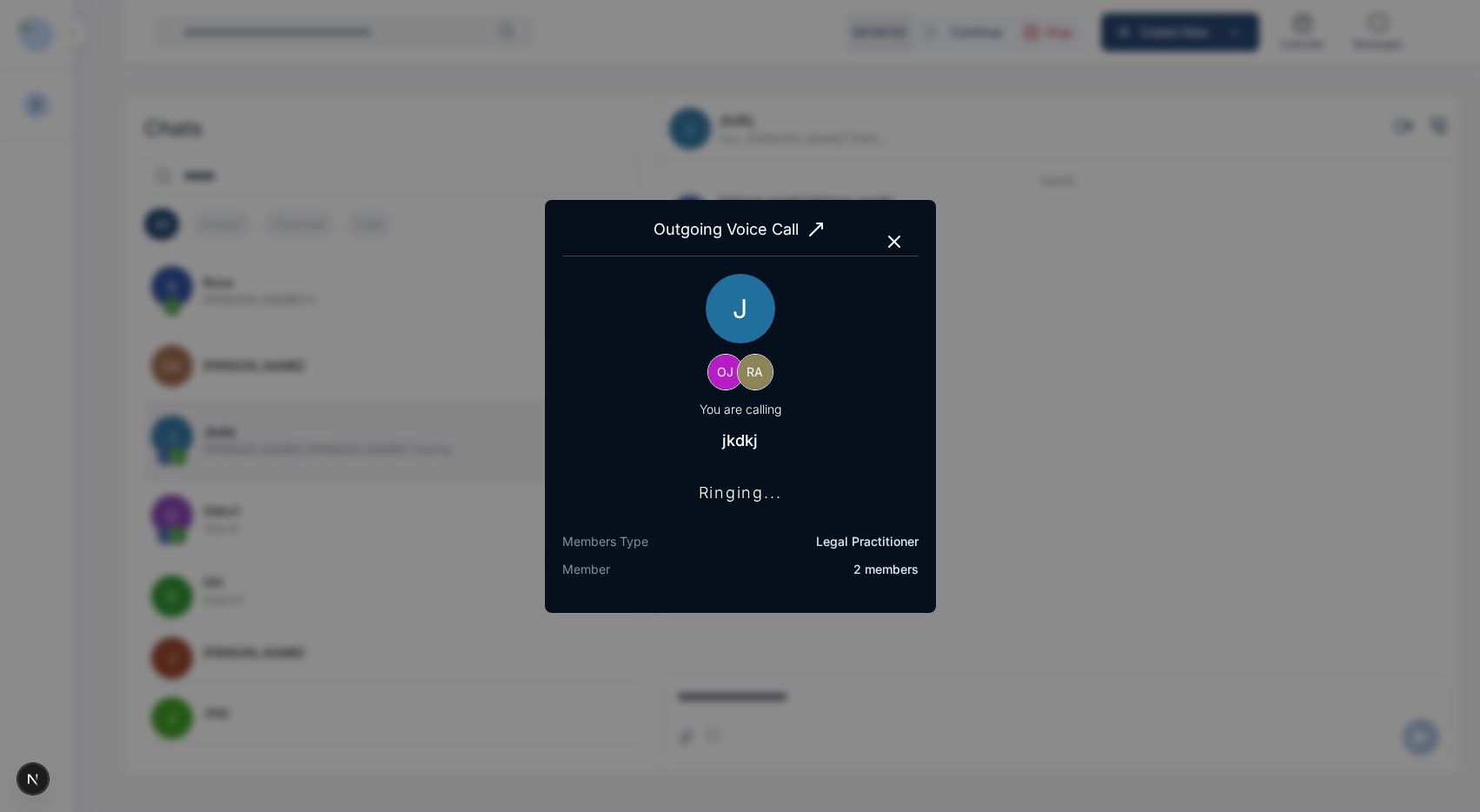
click at [894, 240] on icon "button" at bounding box center [894, 241] width 11 height 11
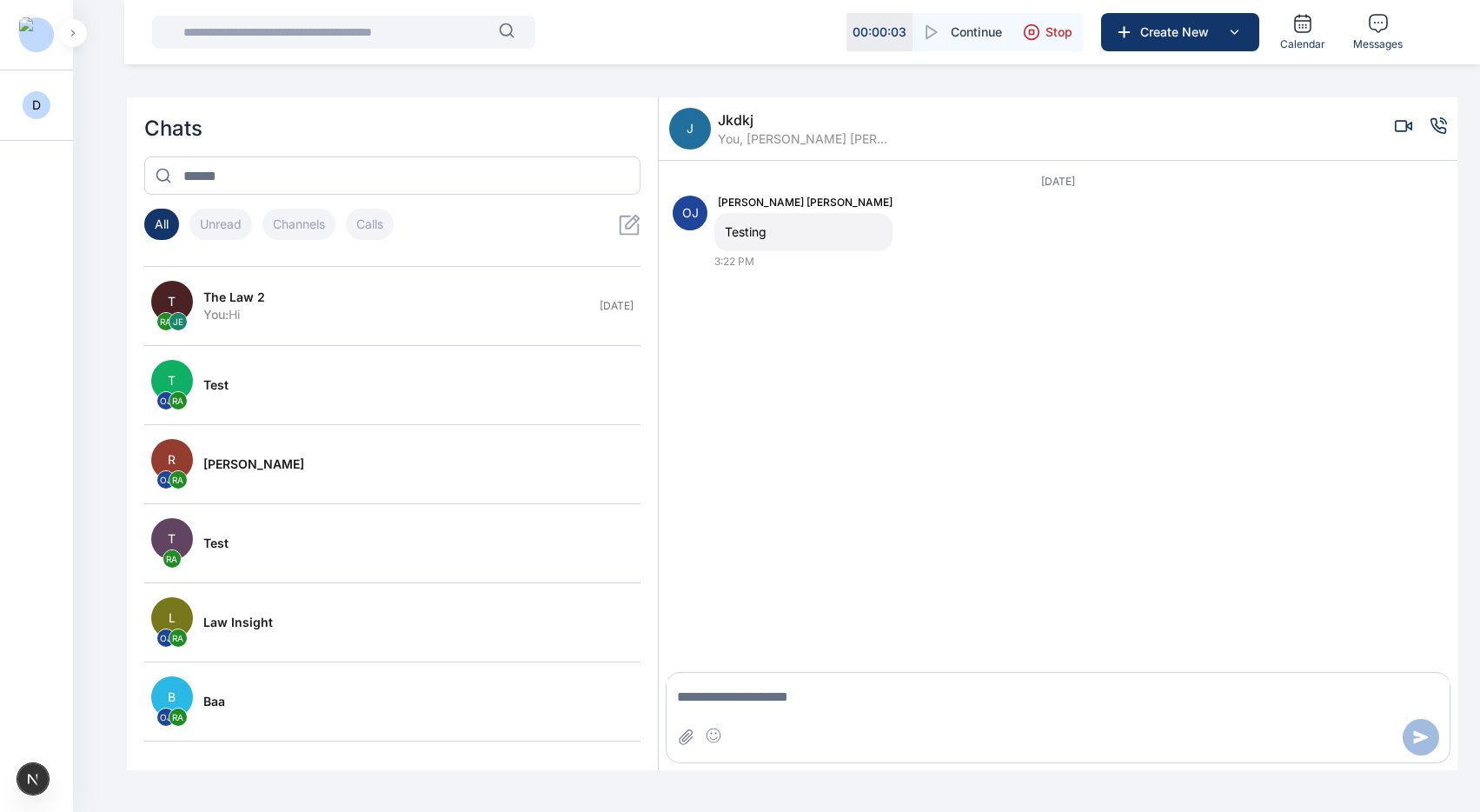
scroll to position [1330, 0]
click at [292, 480] on button "R OJ [PERSON_NAME]" at bounding box center [393, 463] width 497 height 79
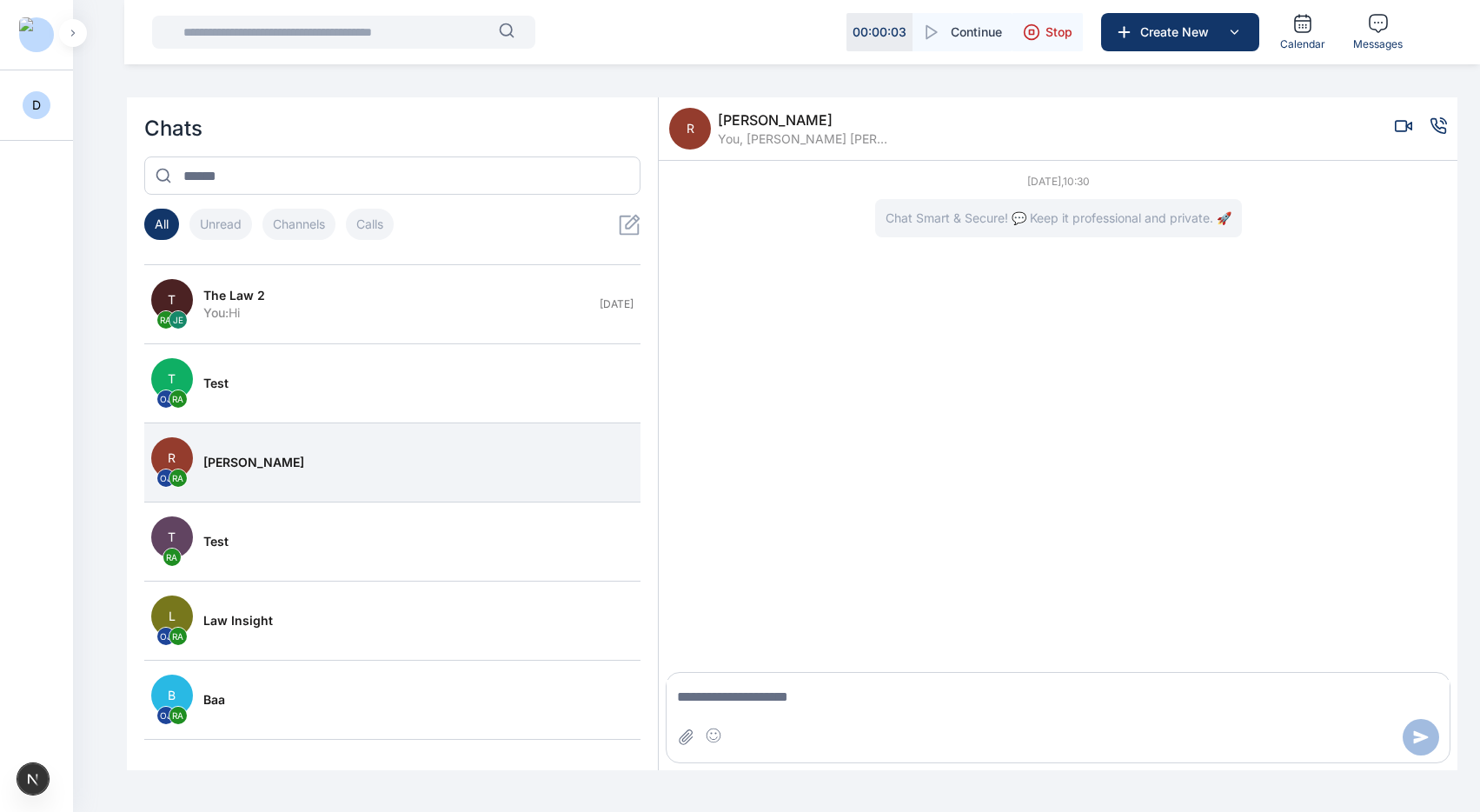
click at [1186, 126] on icon "Voice call" at bounding box center [1438, 126] width 17 height 17
